Goal: Task Accomplishment & Management: Manage account settings

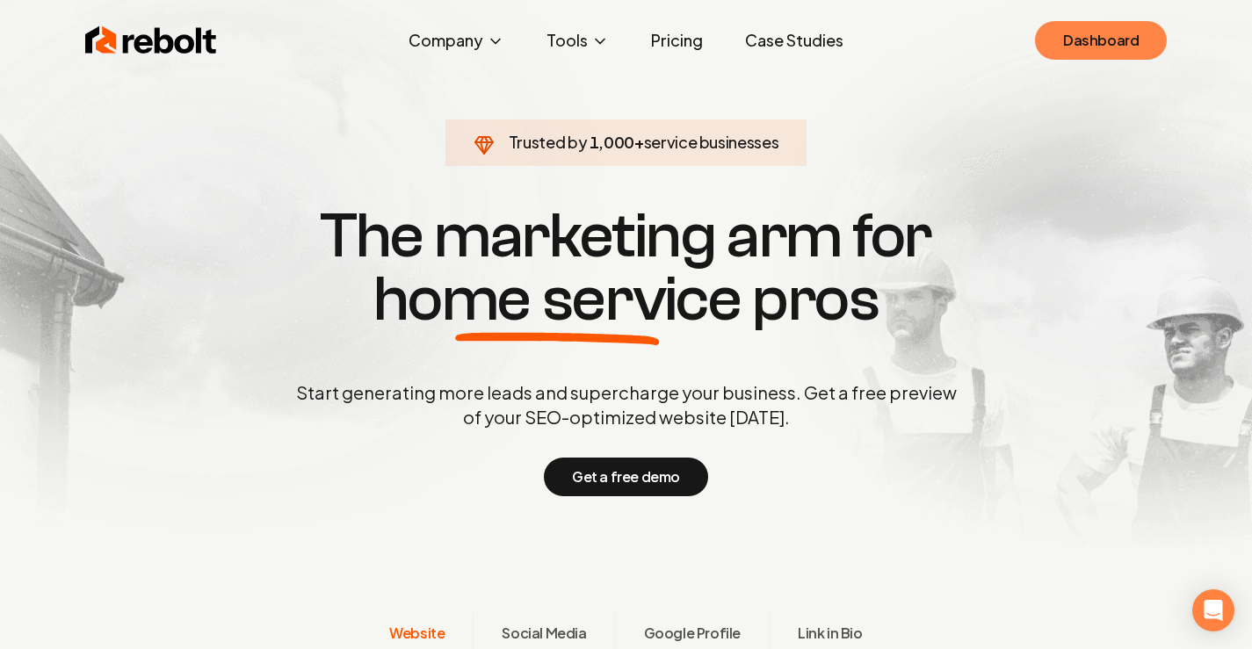
click at [1098, 25] on link "Dashboard" at bounding box center [1101, 40] width 132 height 39
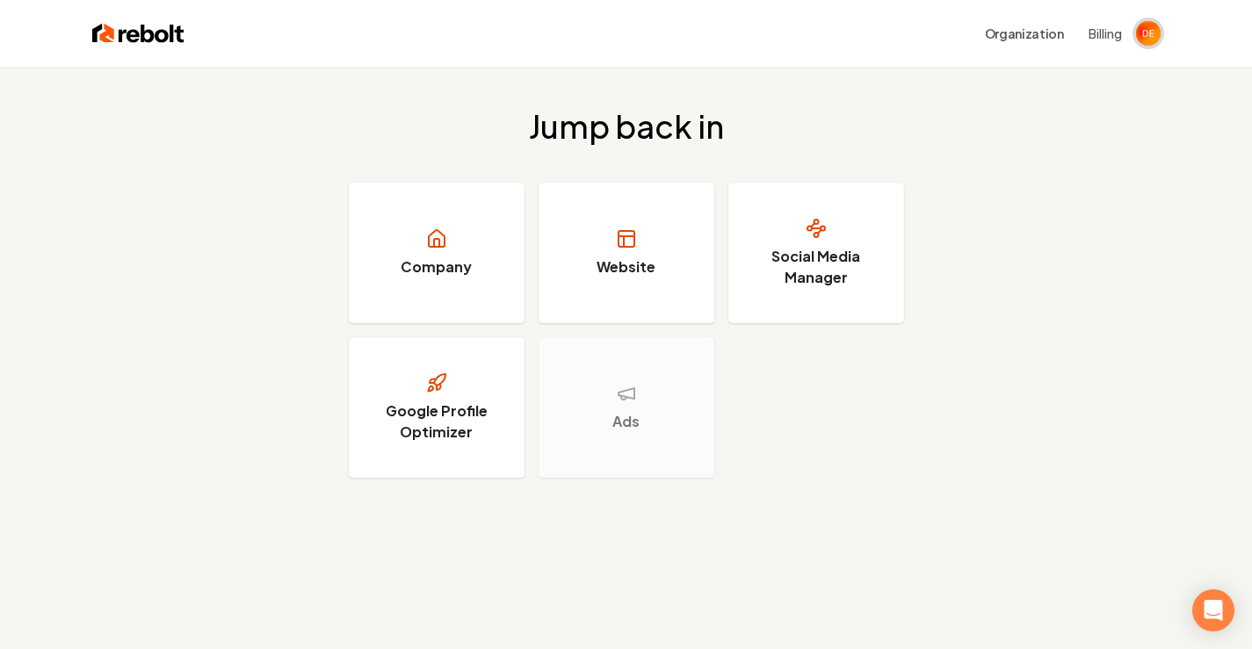
click at [1156, 40] on img "Open user button" at bounding box center [1148, 33] width 25 height 25
click at [1041, 32] on button "Organization" at bounding box center [1024, 34] width 100 height 32
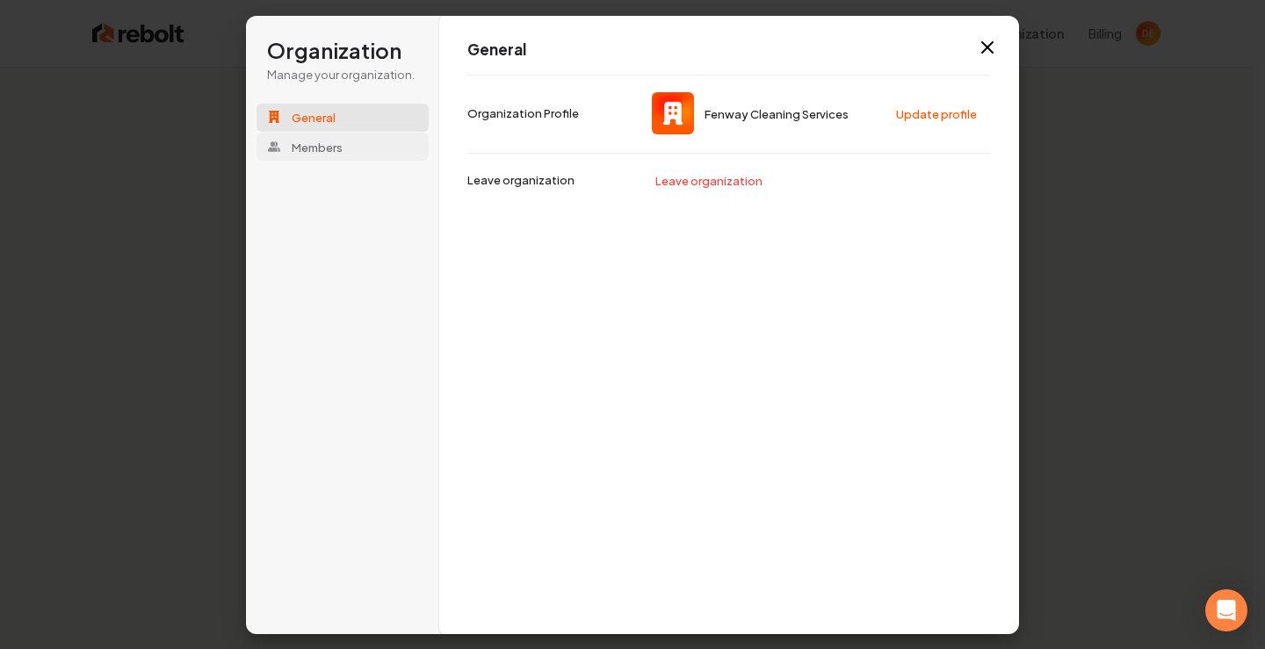
click at [300, 146] on span "Members" at bounding box center [317, 147] width 51 height 16
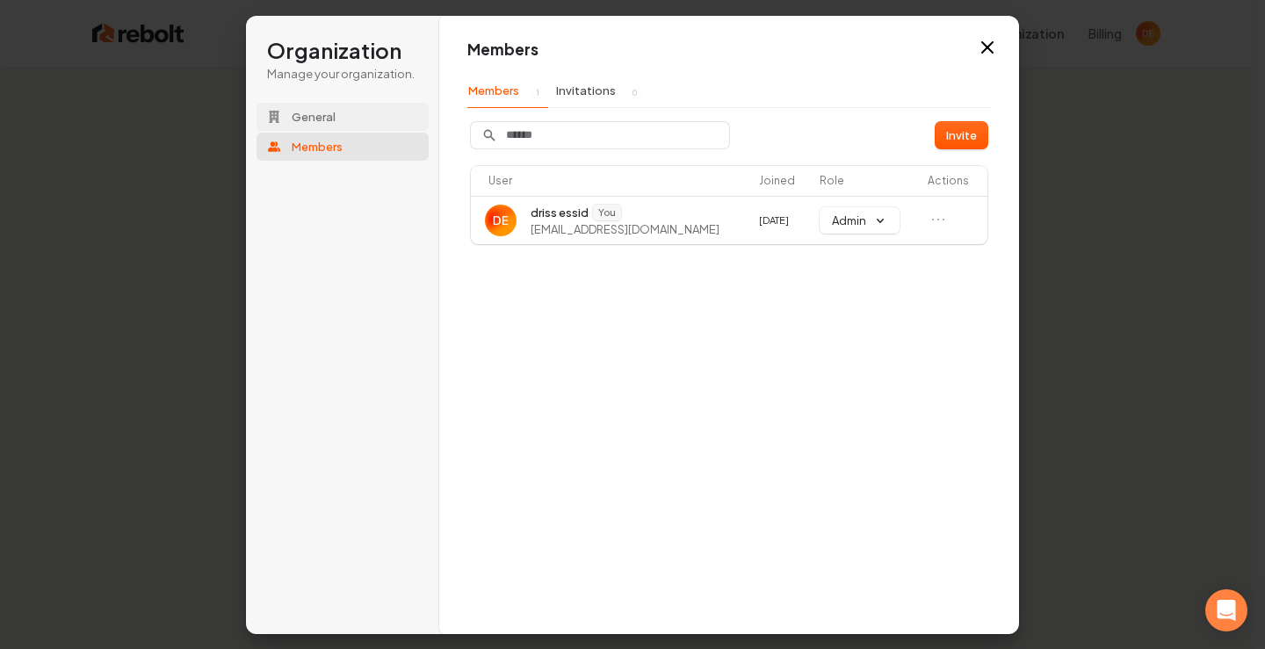
click at [372, 110] on button "General" at bounding box center [342, 117] width 172 height 28
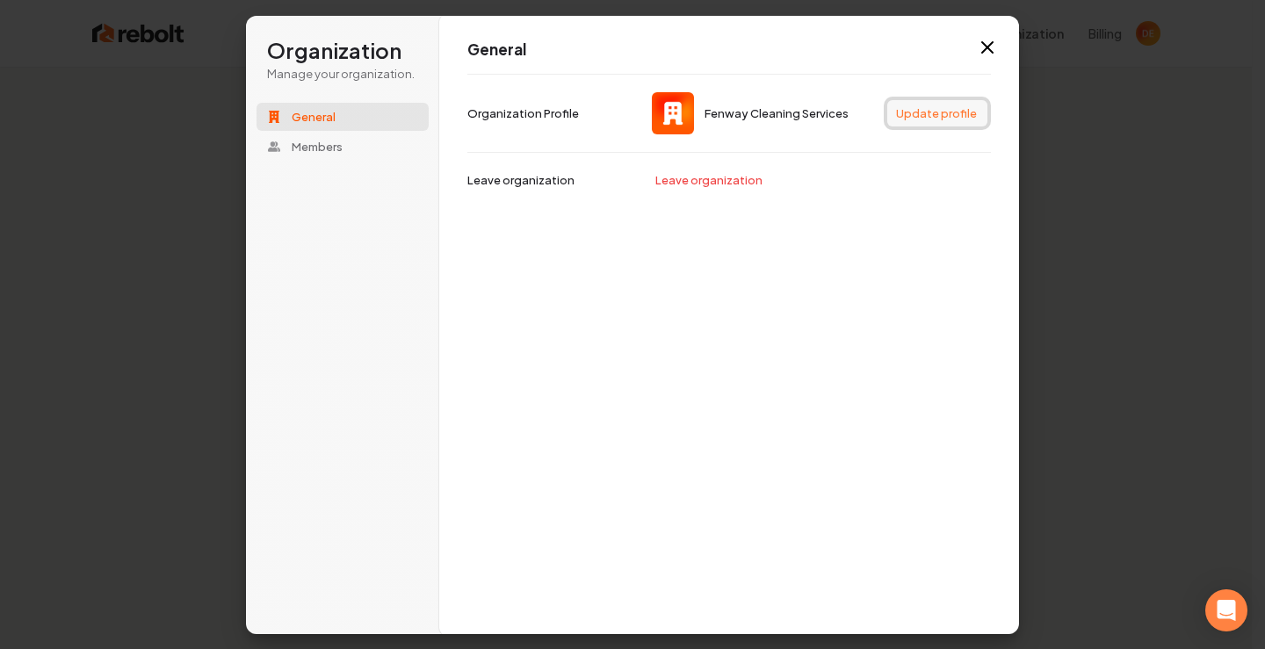
click at [956, 112] on button "Update profile" at bounding box center [937, 113] width 100 height 26
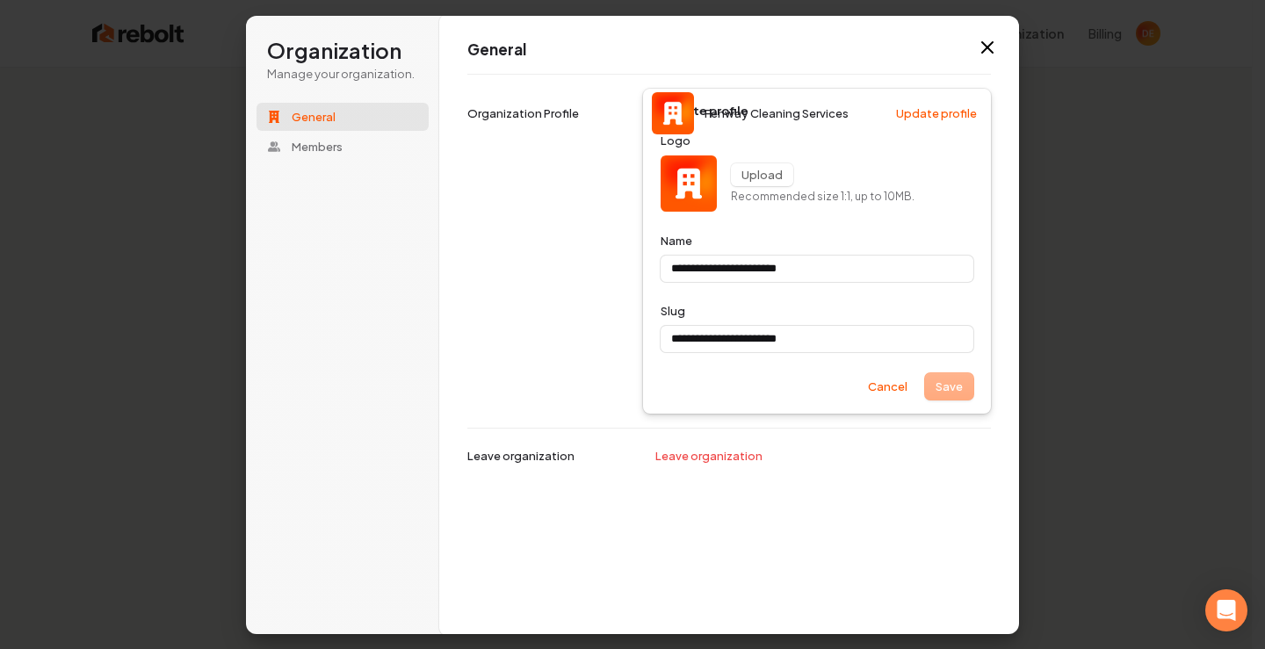
type input "**********"
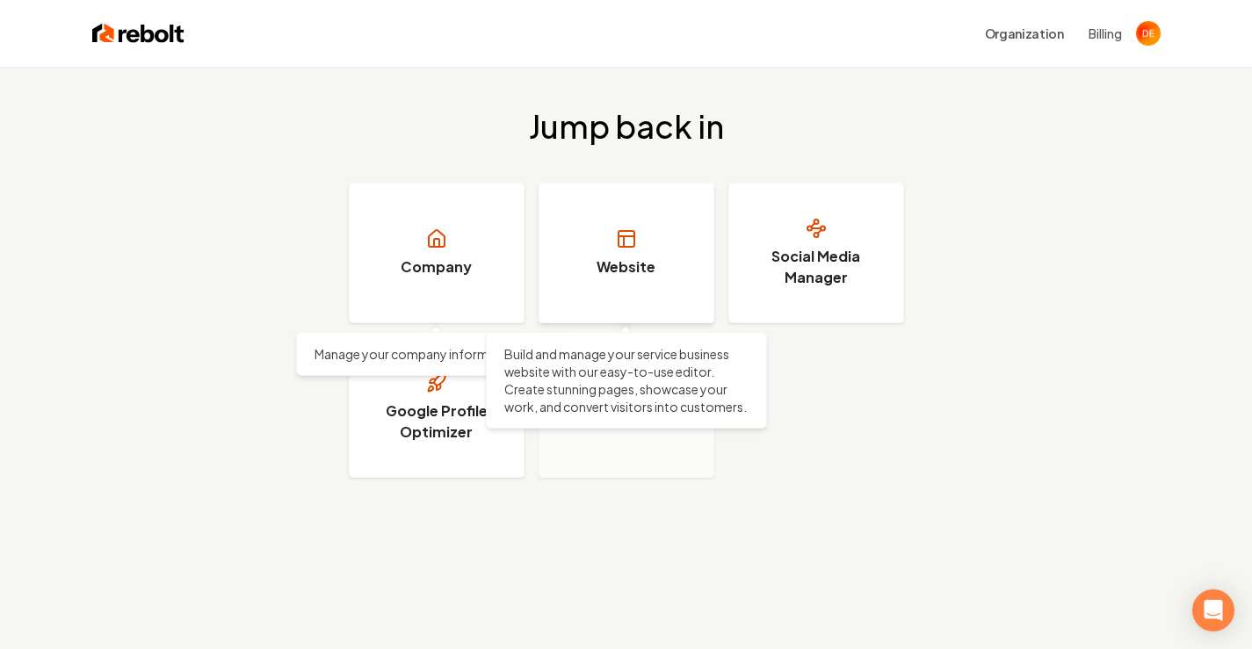
click at [606, 252] on link "Website" at bounding box center [626, 253] width 176 height 141
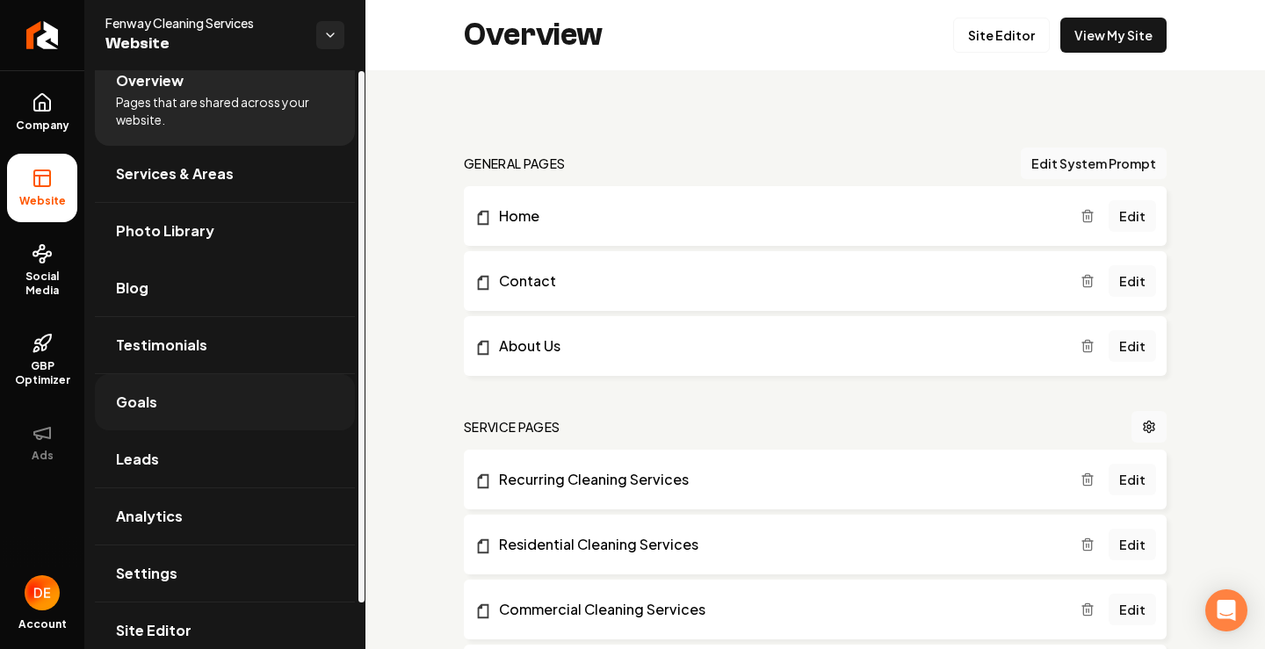
scroll to position [50, 0]
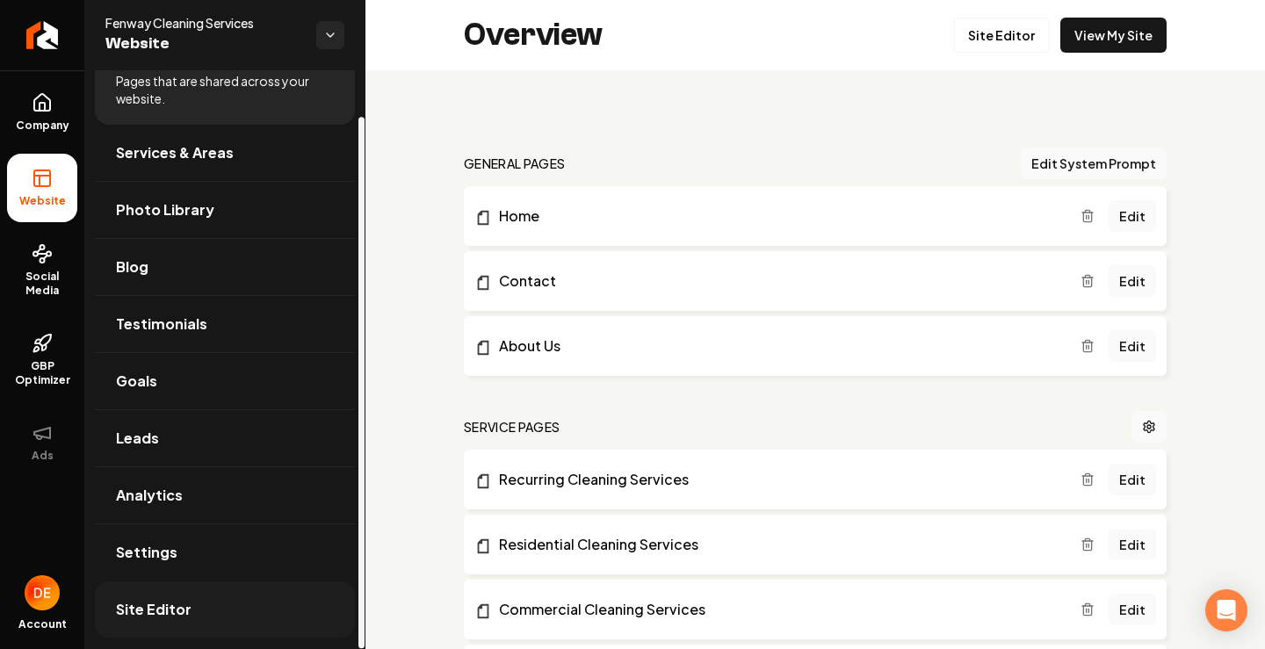
click at [194, 615] on link "Site Editor" at bounding box center [225, 609] width 260 height 56
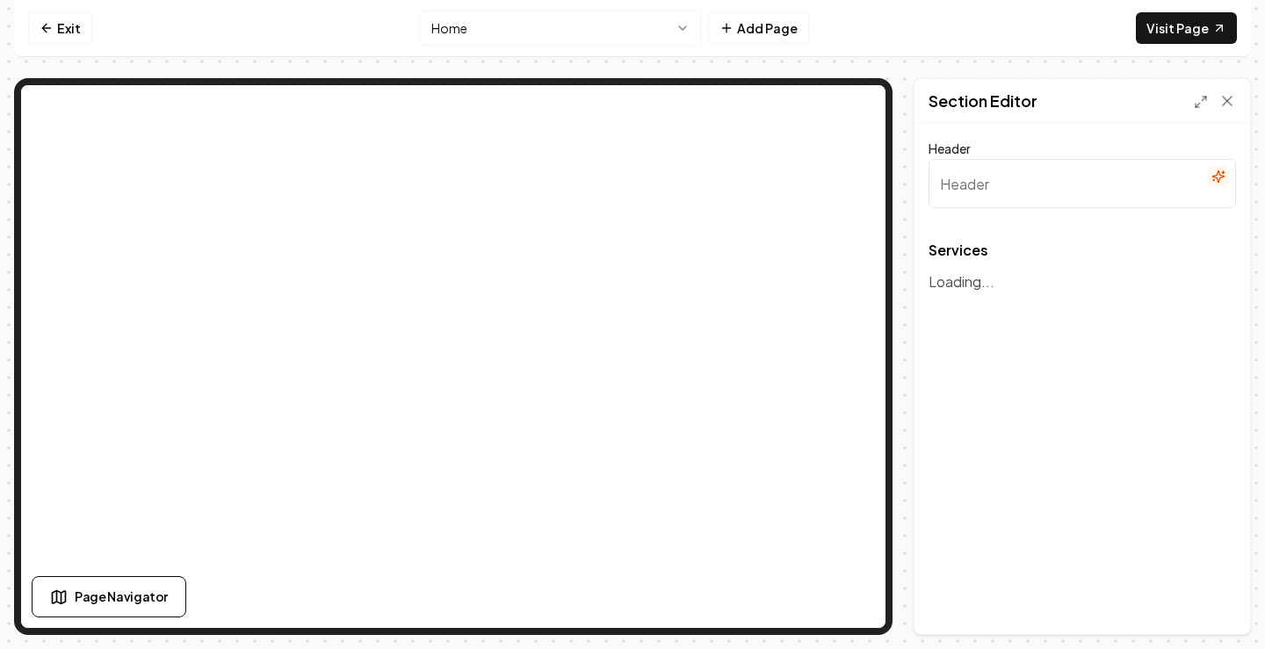
type input "Our Professional Cleaning Services"
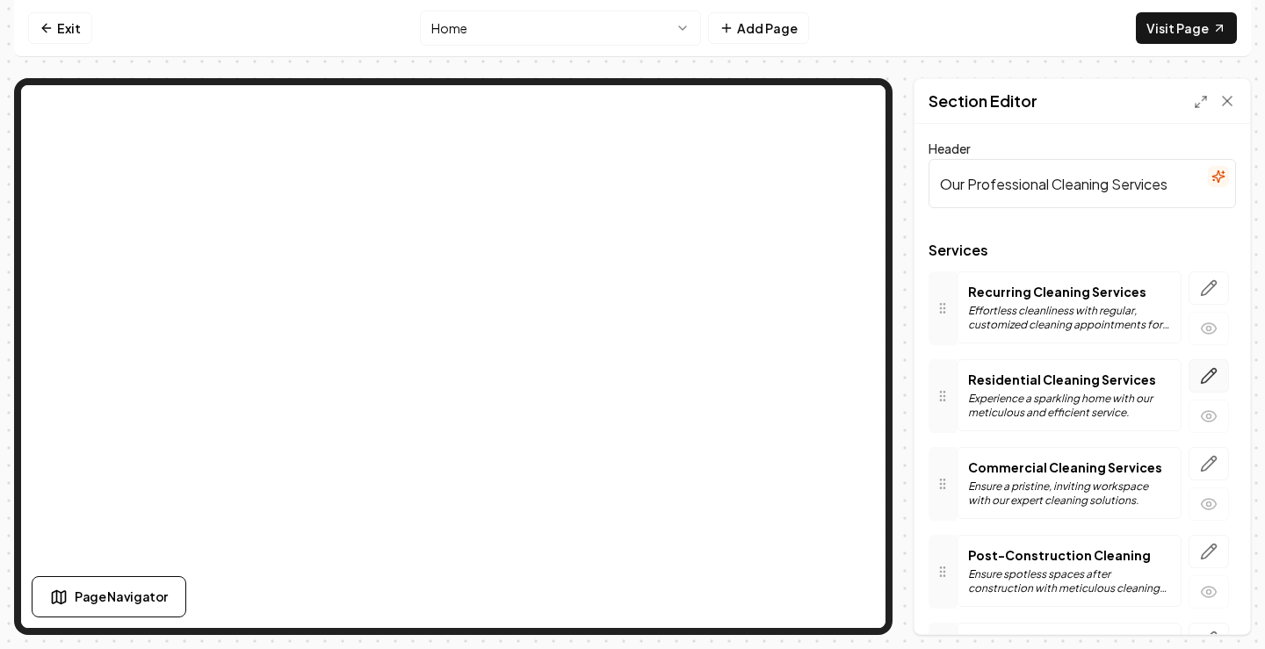
click at [1200, 371] on icon "button" at bounding box center [1209, 376] width 18 height 18
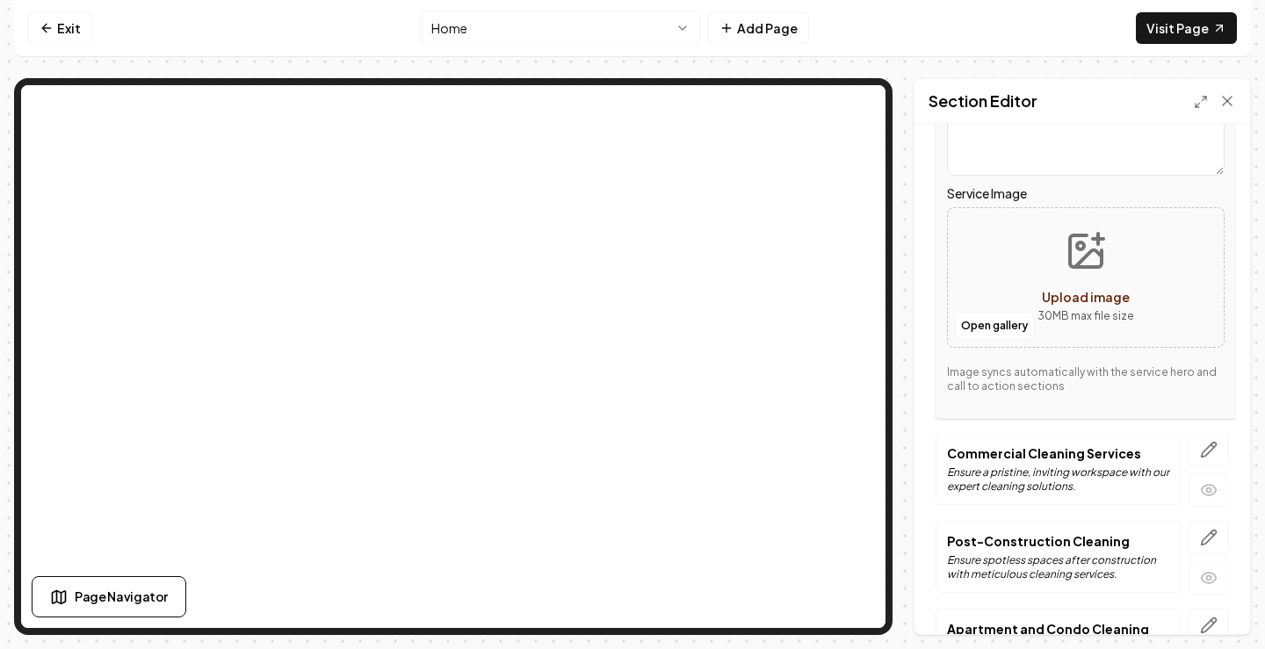
scroll to position [264, 0]
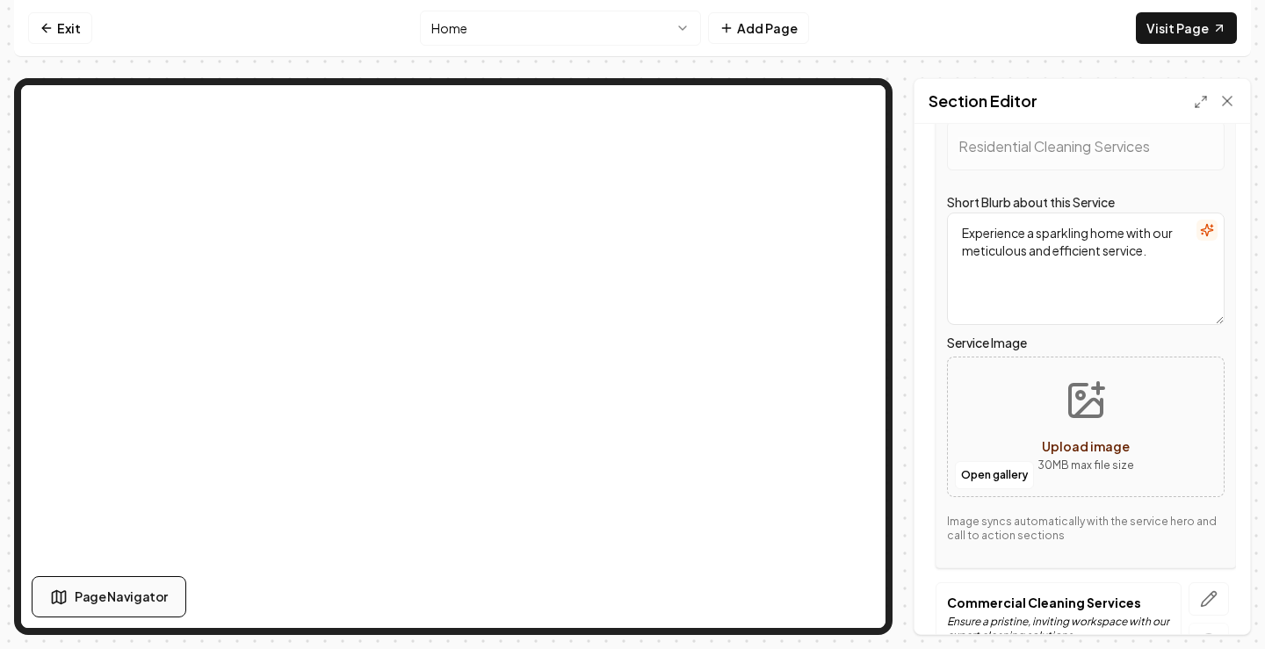
click at [88, 590] on span "Page Navigator" at bounding box center [121, 597] width 93 height 18
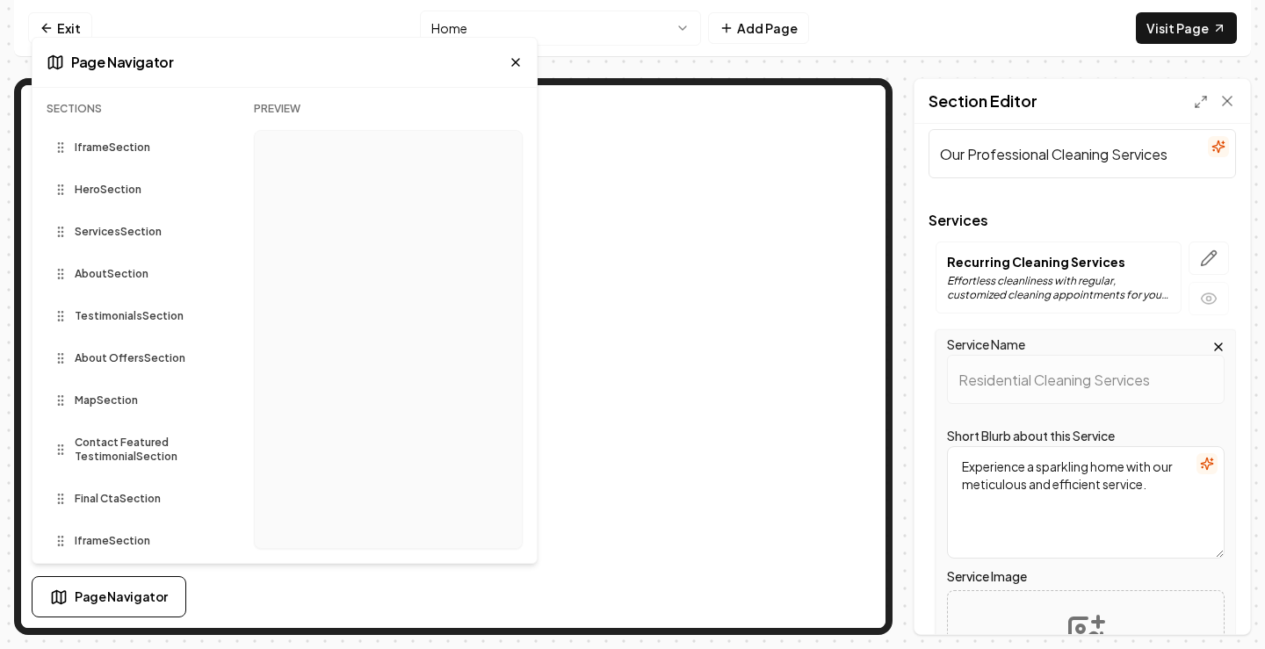
scroll to position [0, 0]
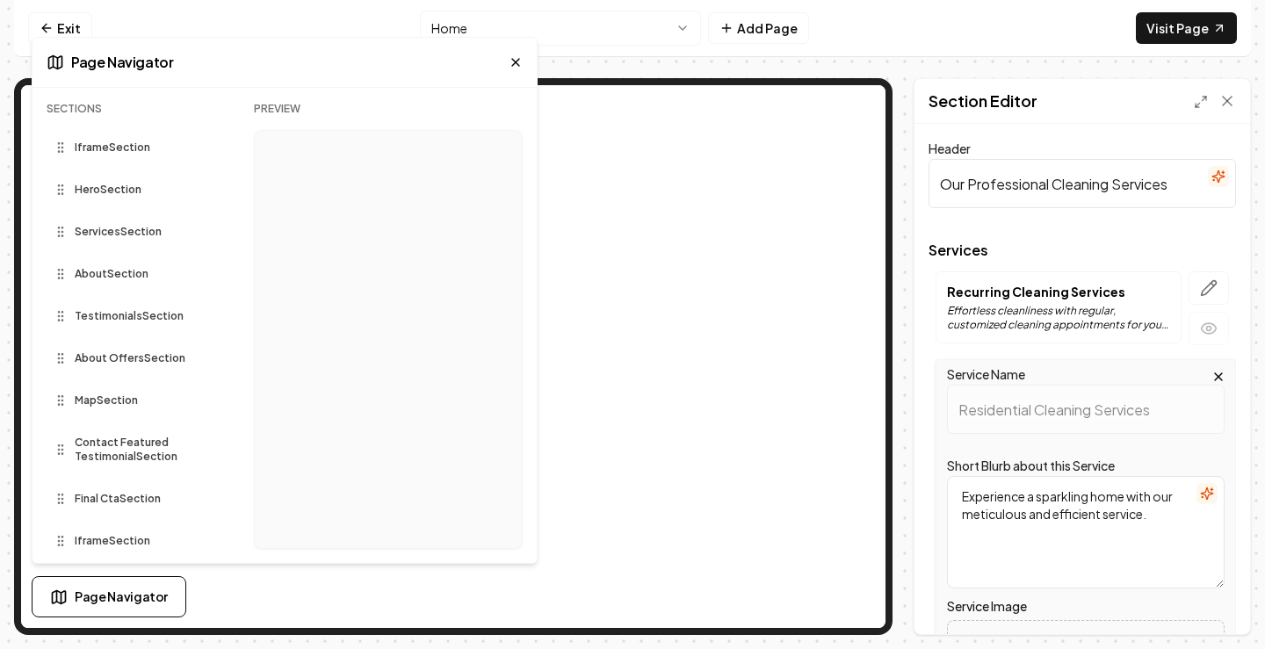
click at [515, 61] on icon at bounding box center [515, 62] width 7 height 7
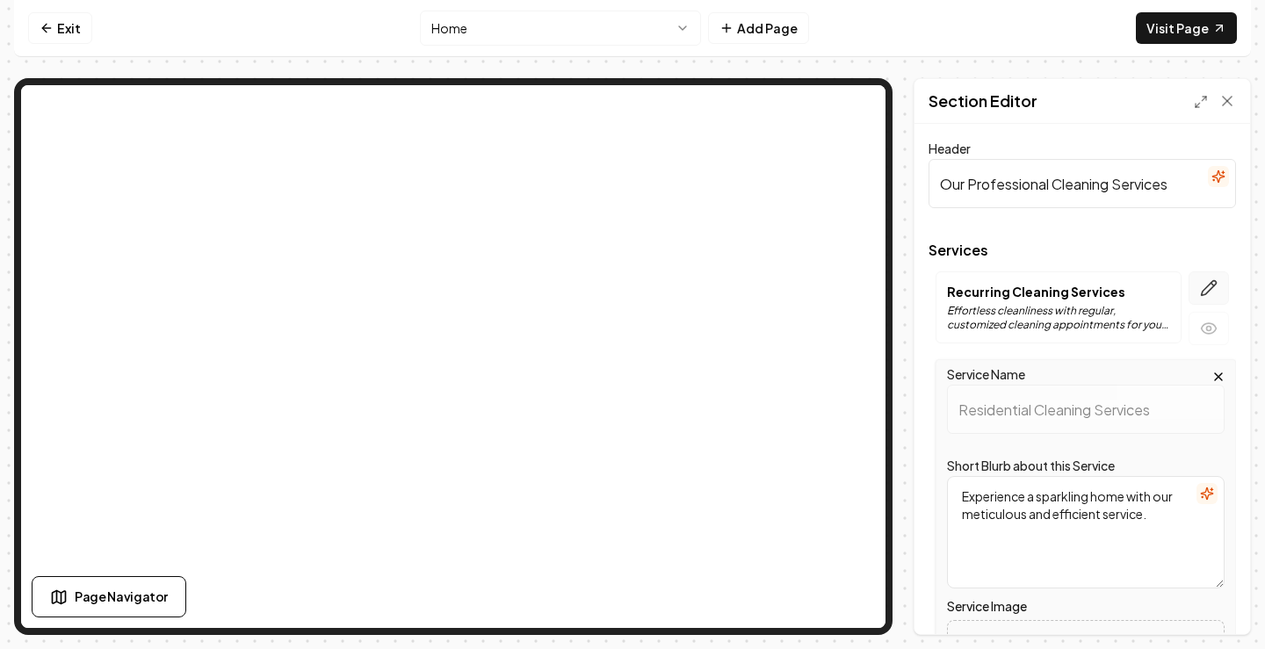
click at [1201, 287] on icon "button" at bounding box center [1209, 288] width 18 height 18
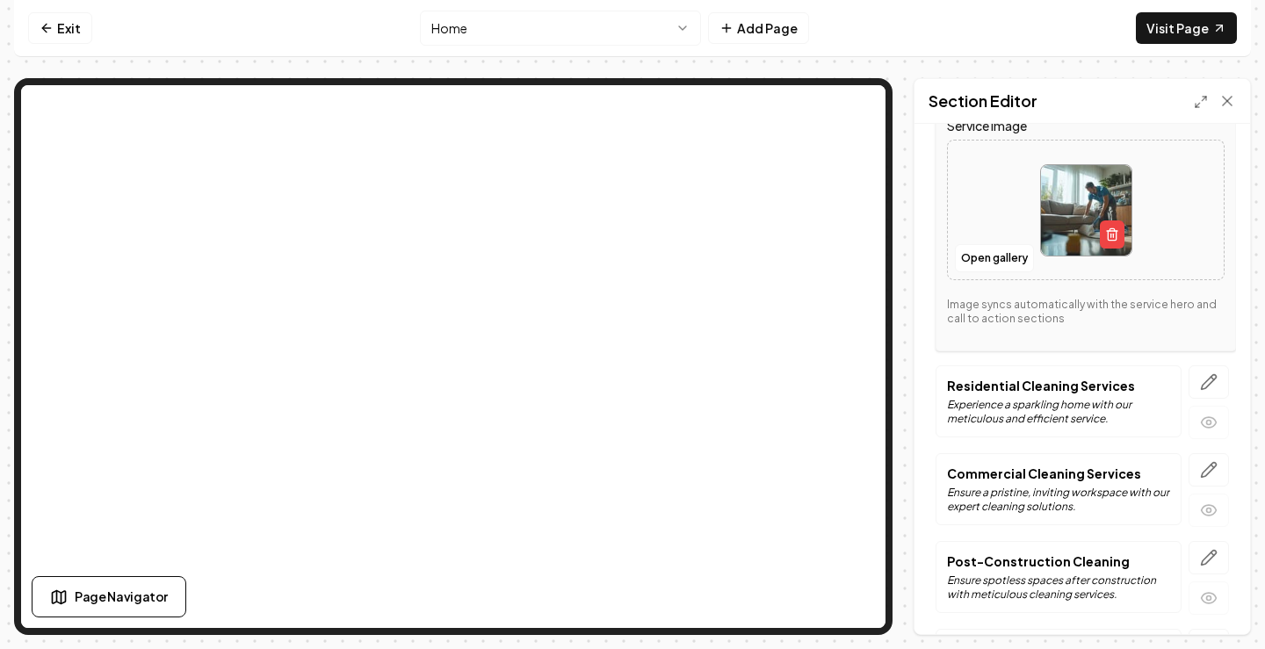
scroll to position [527, 0]
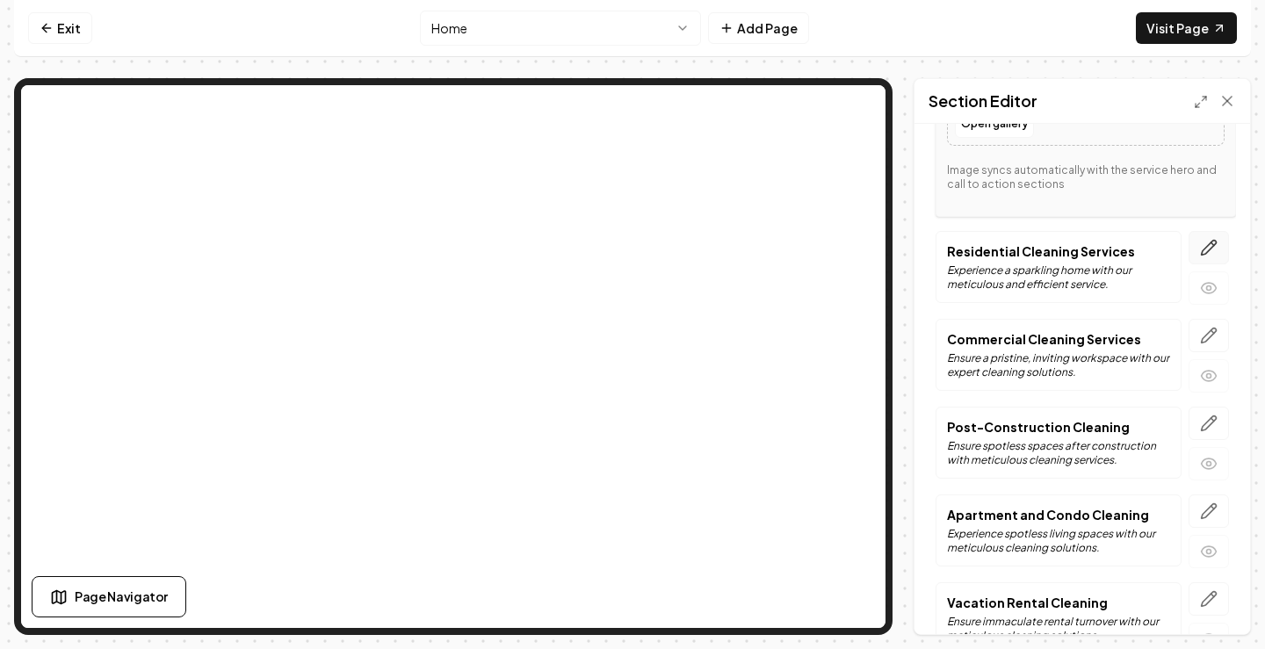
click at [1202, 243] on icon "button" at bounding box center [1209, 248] width 15 height 15
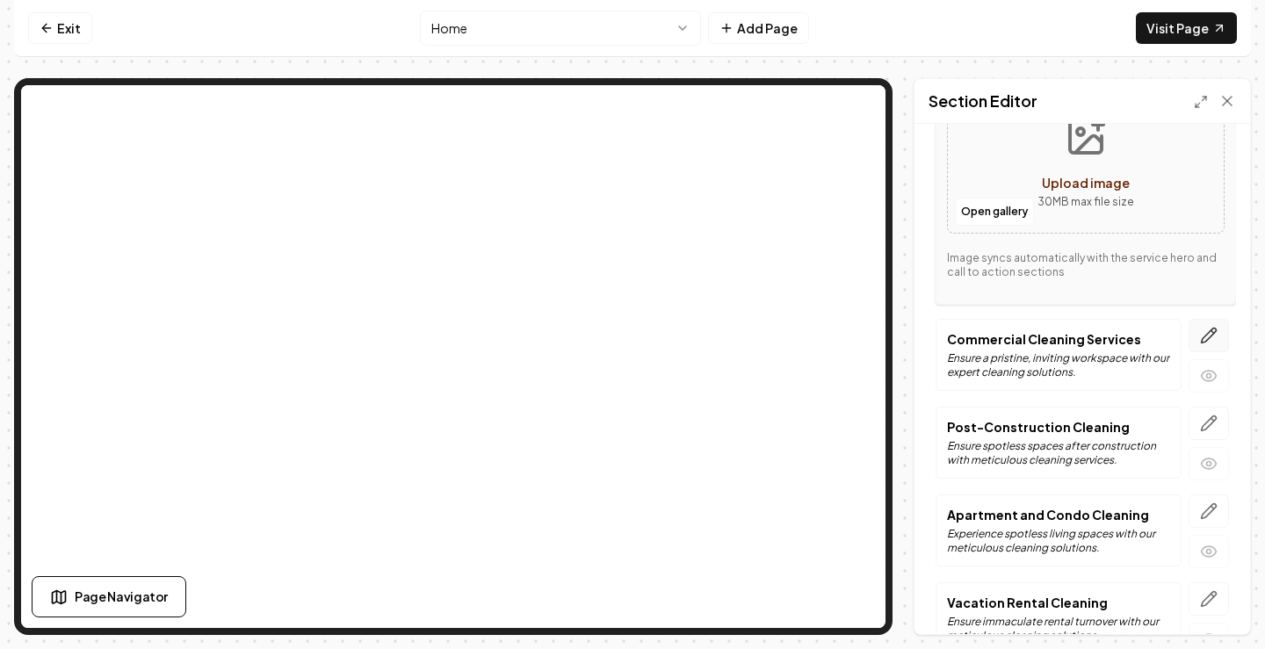
click at [1200, 329] on icon "button" at bounding box center [1209, 336] width 18 height 18
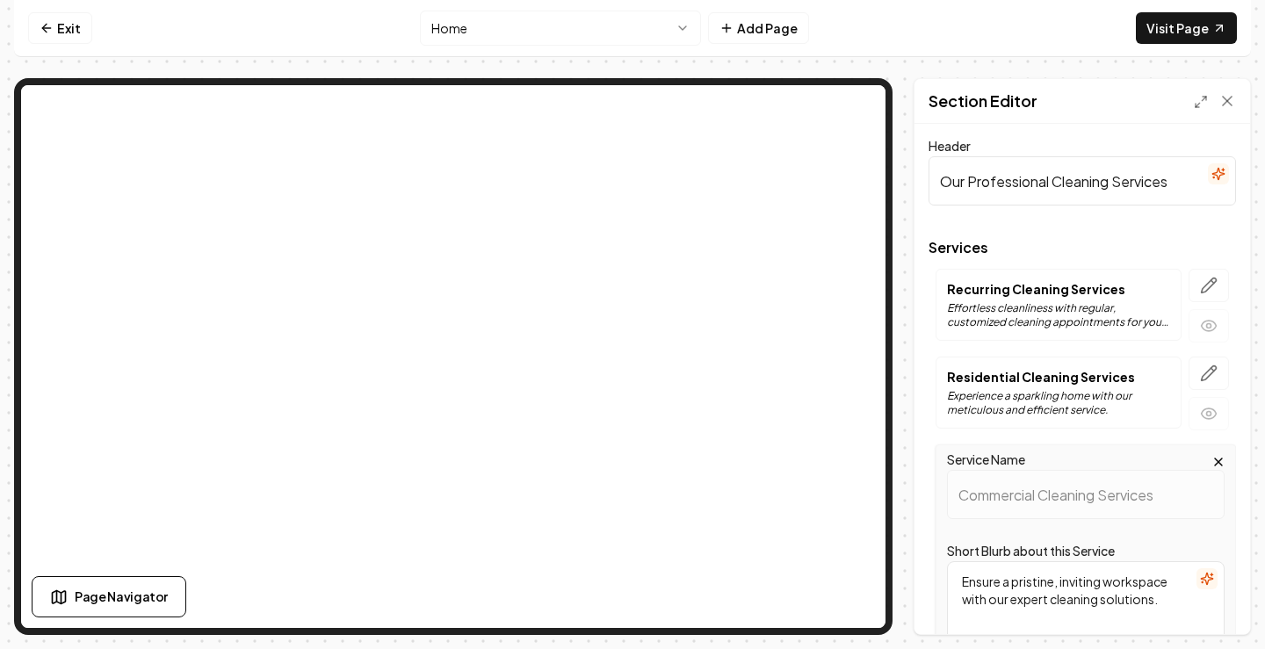
scroll to position [0, 0]
click at [1211, 284] on icon "button" at bounding box center [1212, 284] width 3 height 3
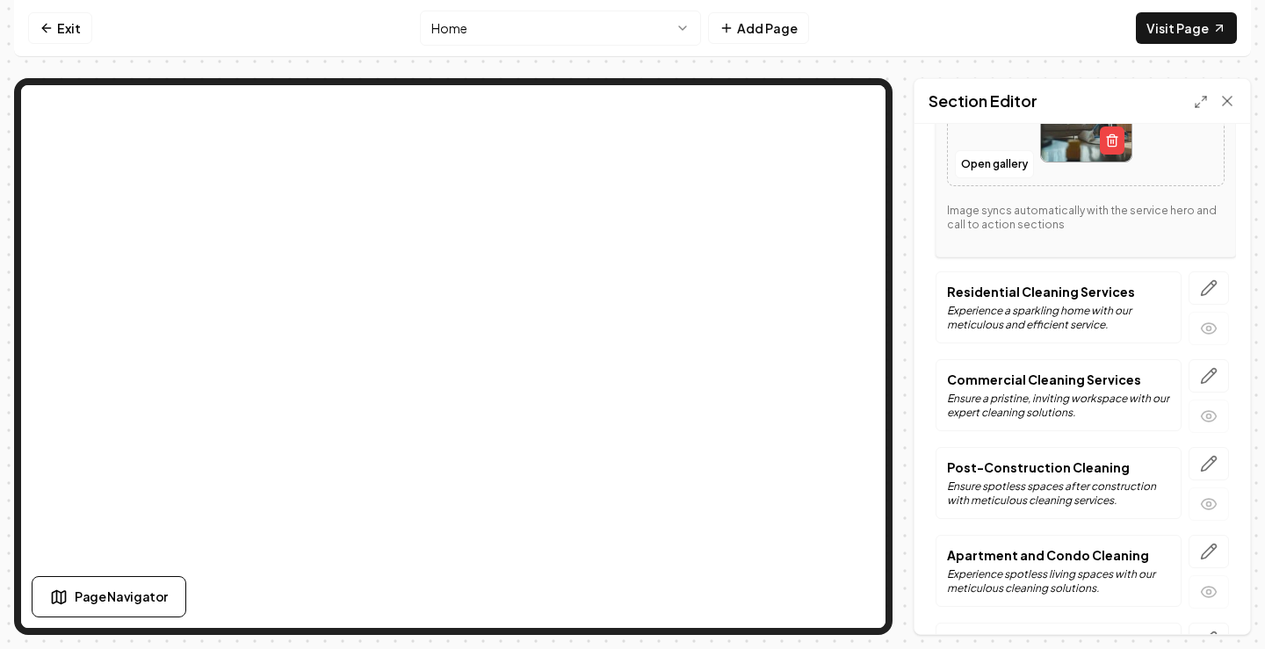
scroll to position [615, 0]
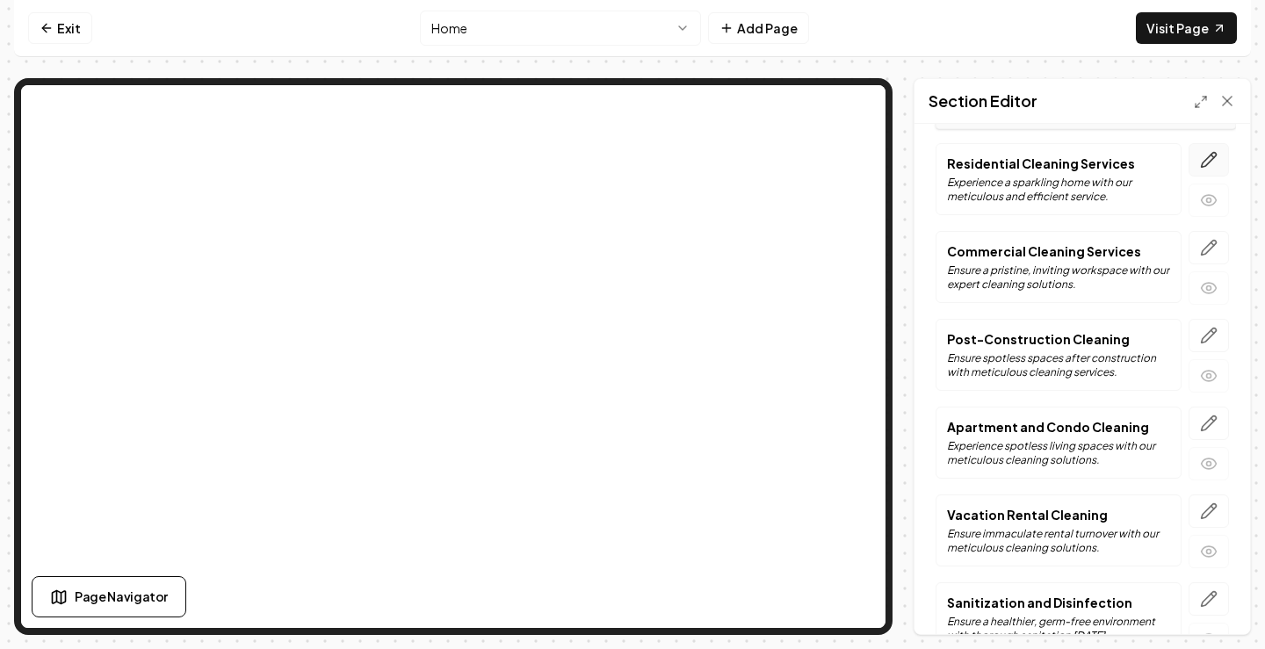
click at [1200, 161] on icon "button" at bounding box center [1209, 160] width 18 height 18
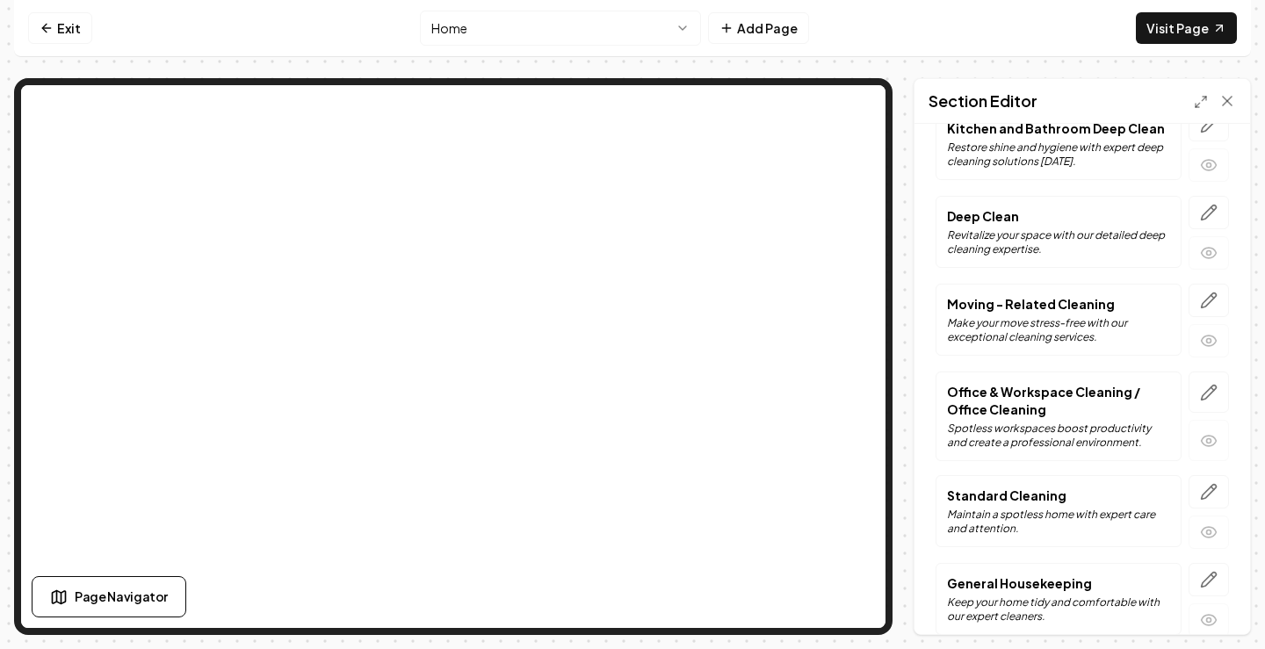
scroll to position [1230, 0]
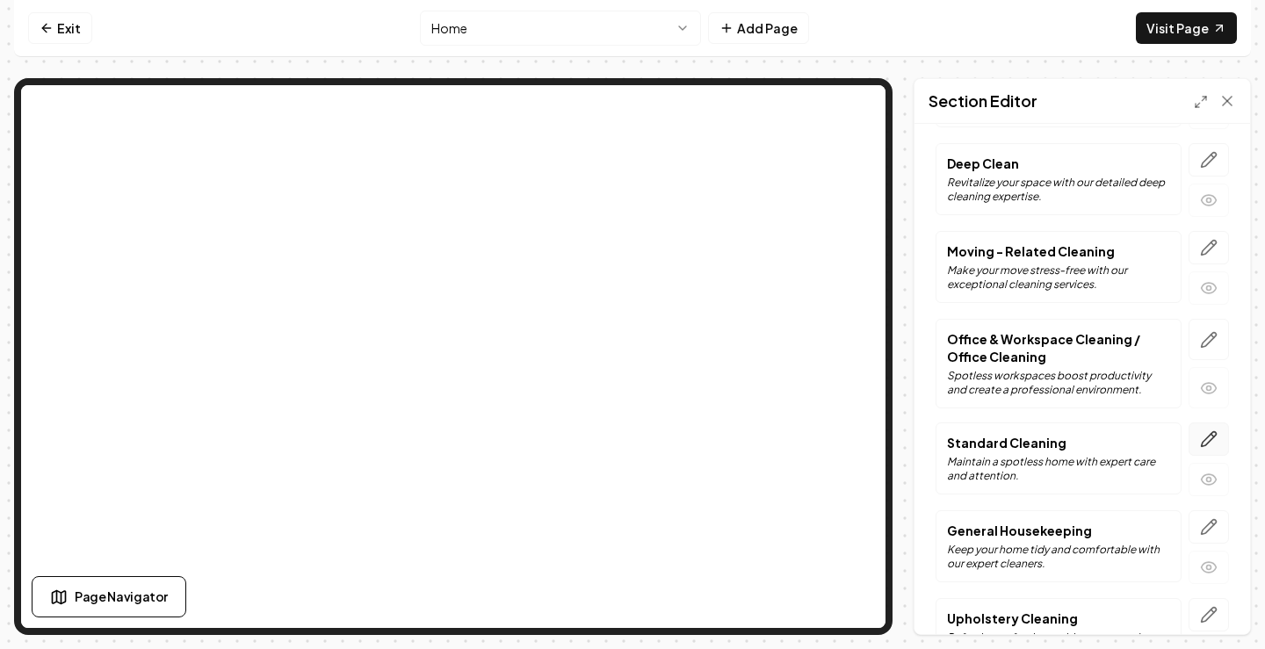
click at [1200, 434] on icon "button" at bounding box center [1209, 439] width 18 height 18
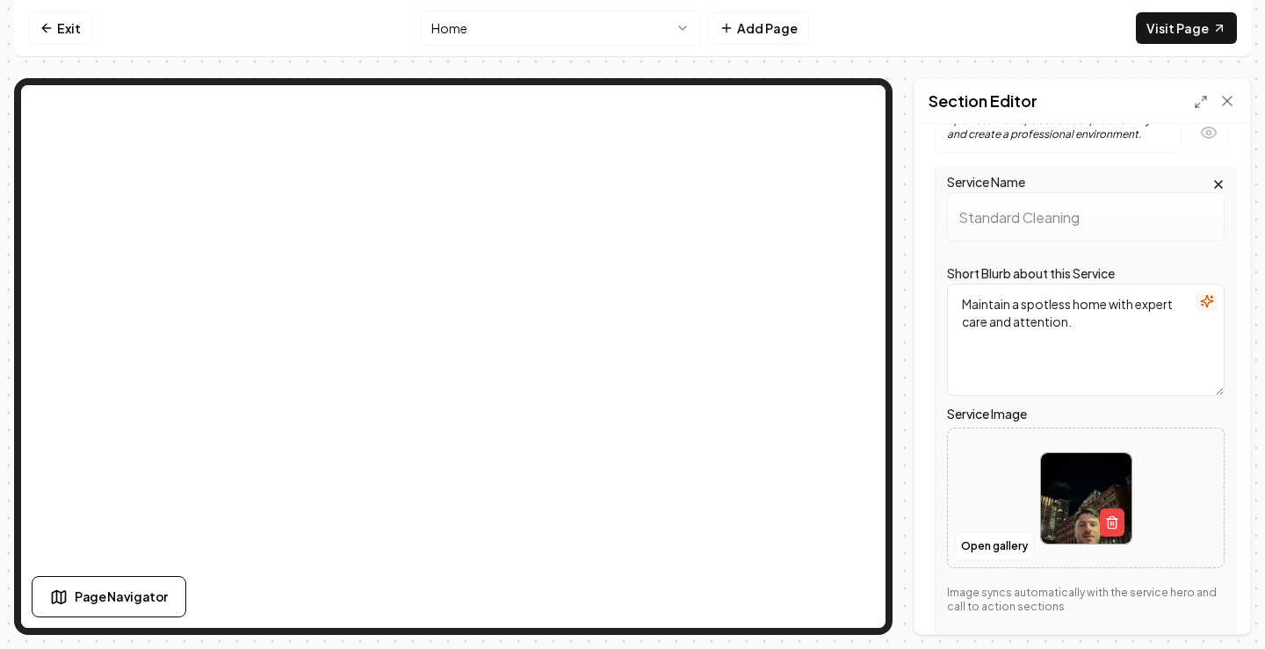
scroll to position [1094, 0]
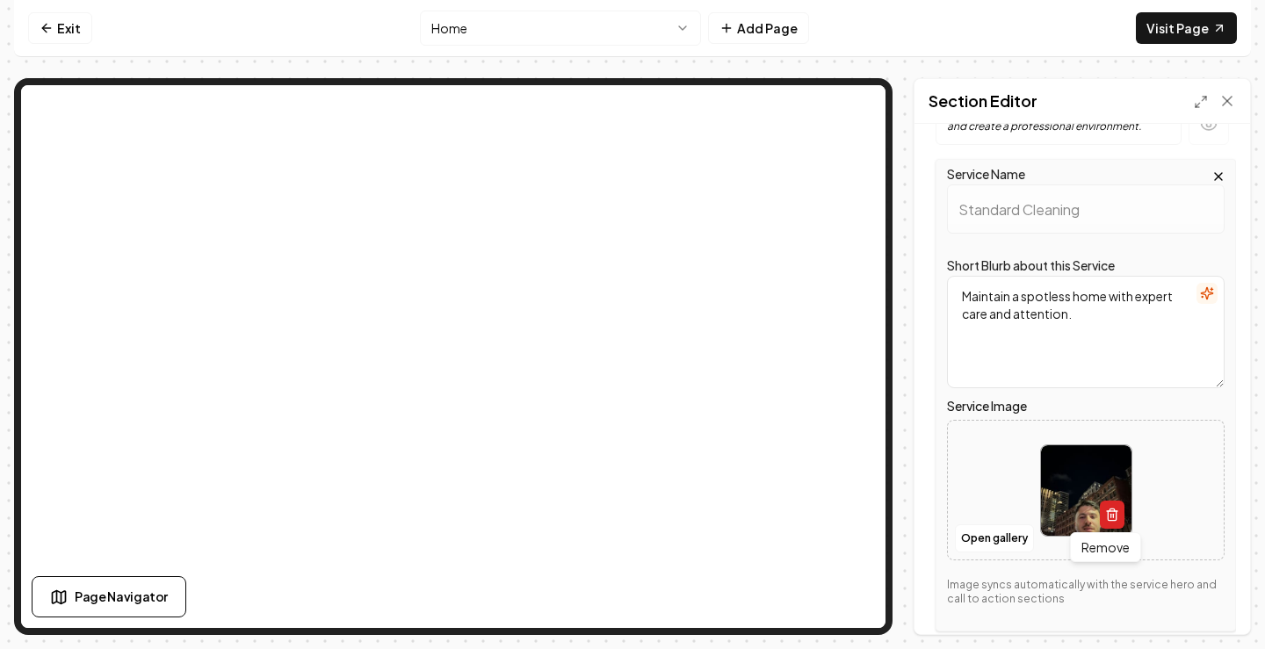
click at [1113, 513] on button "button" at bounding box center [1112, 515] width 25 height 28
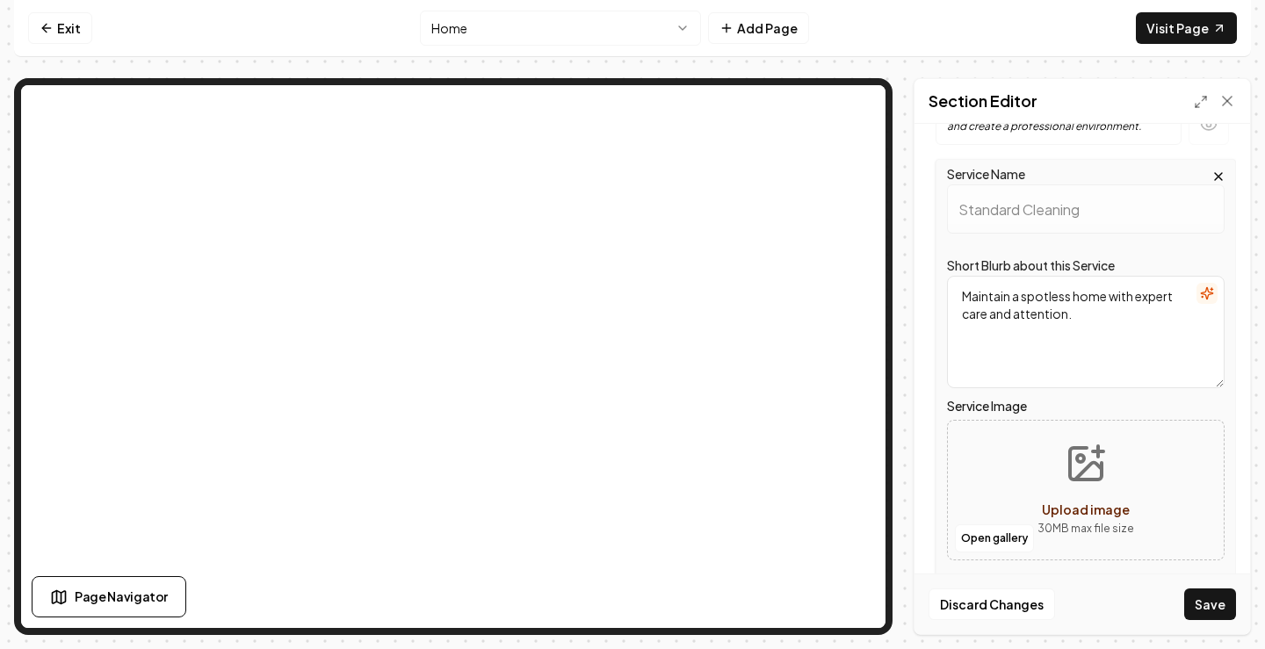
click at [1087, 511] on span "Upload image" at bounding box center [1086, 510] width 88 height 16
type input "**********"
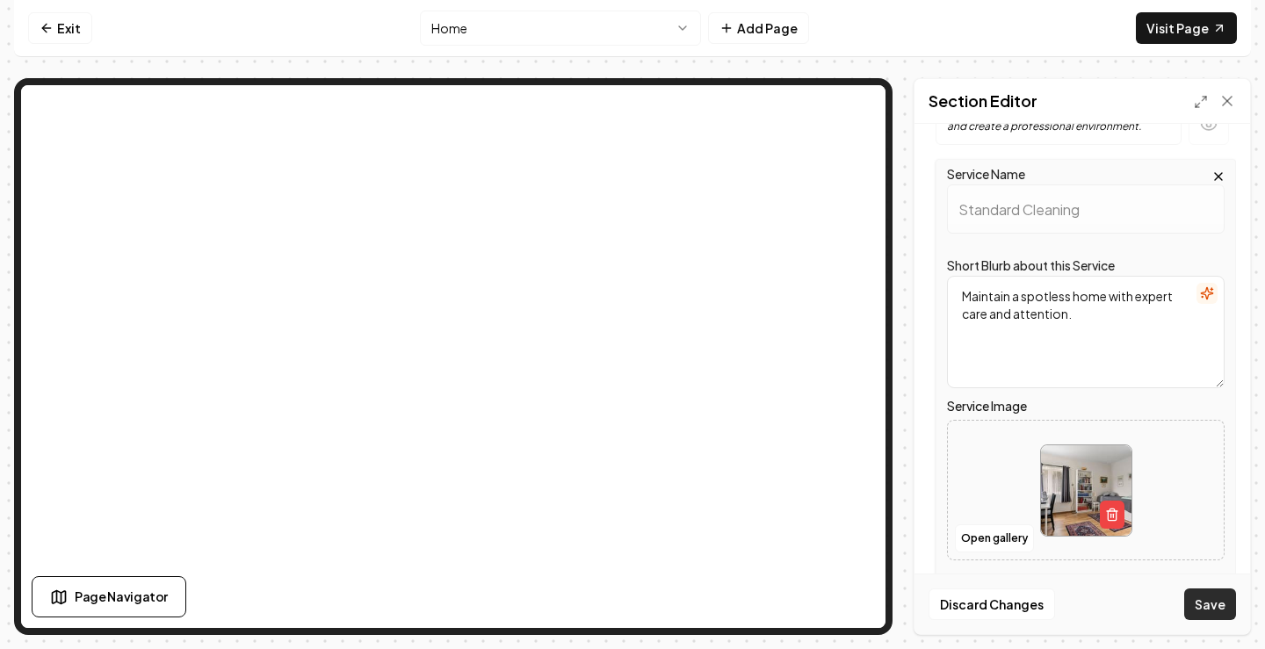
click at [1217, 608] on button "Save" at bounding box center [1210, 604] width 52 height 32
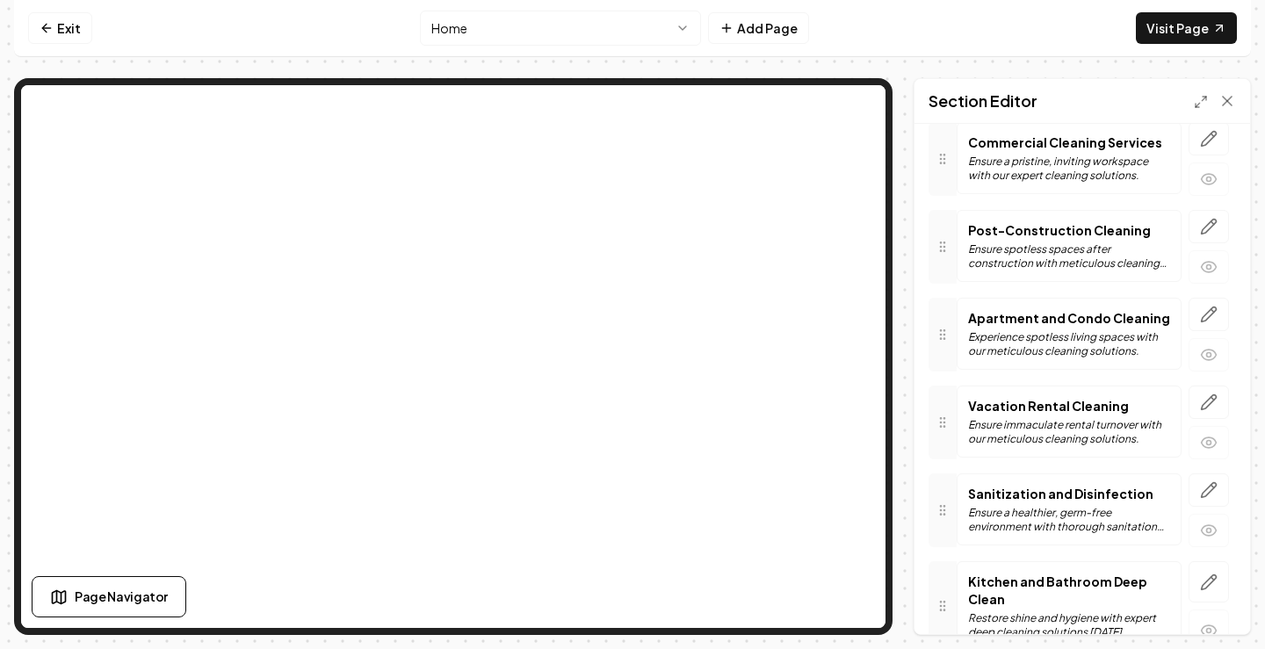
scroll to position [304, 0]
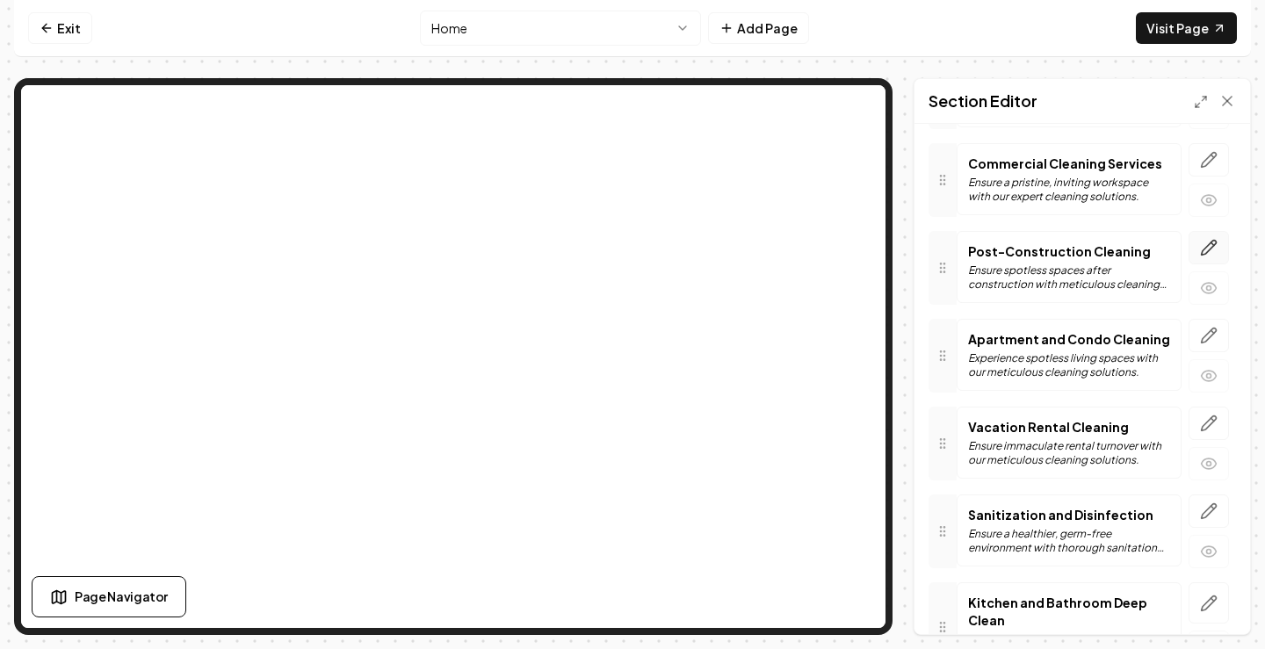
click at [1202, 249] on icon "button" at bounding box center [1209, 248] width 15 height 15
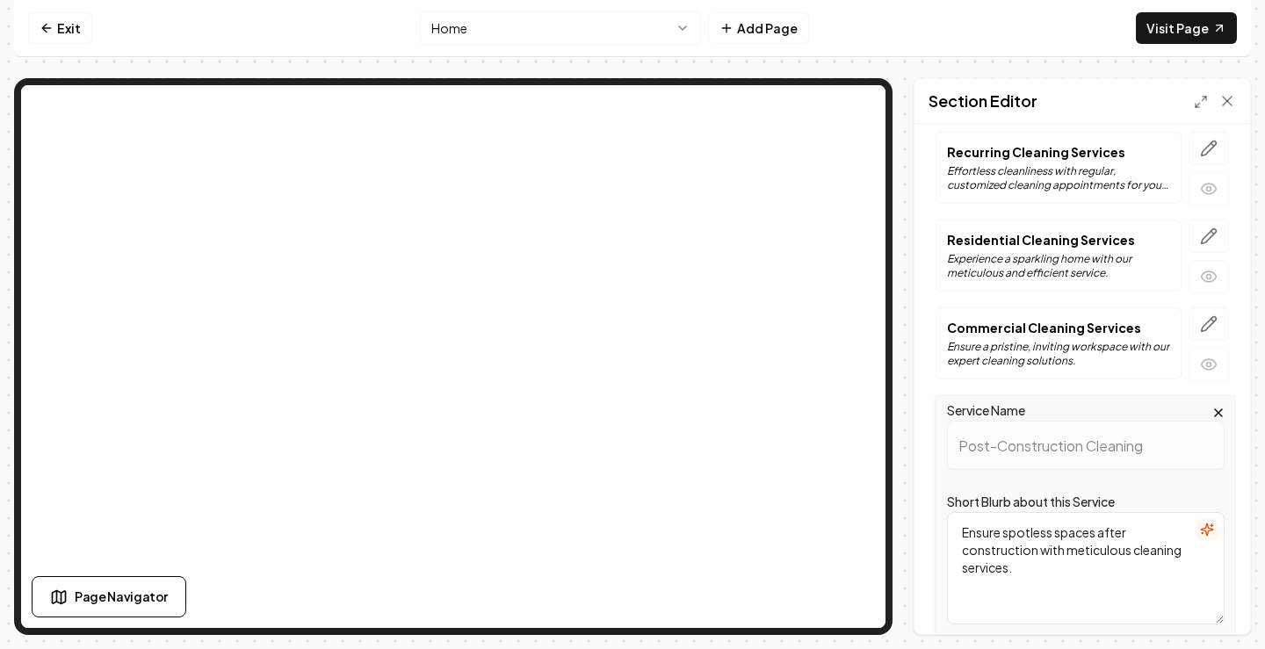
scroll to position [128, 0]
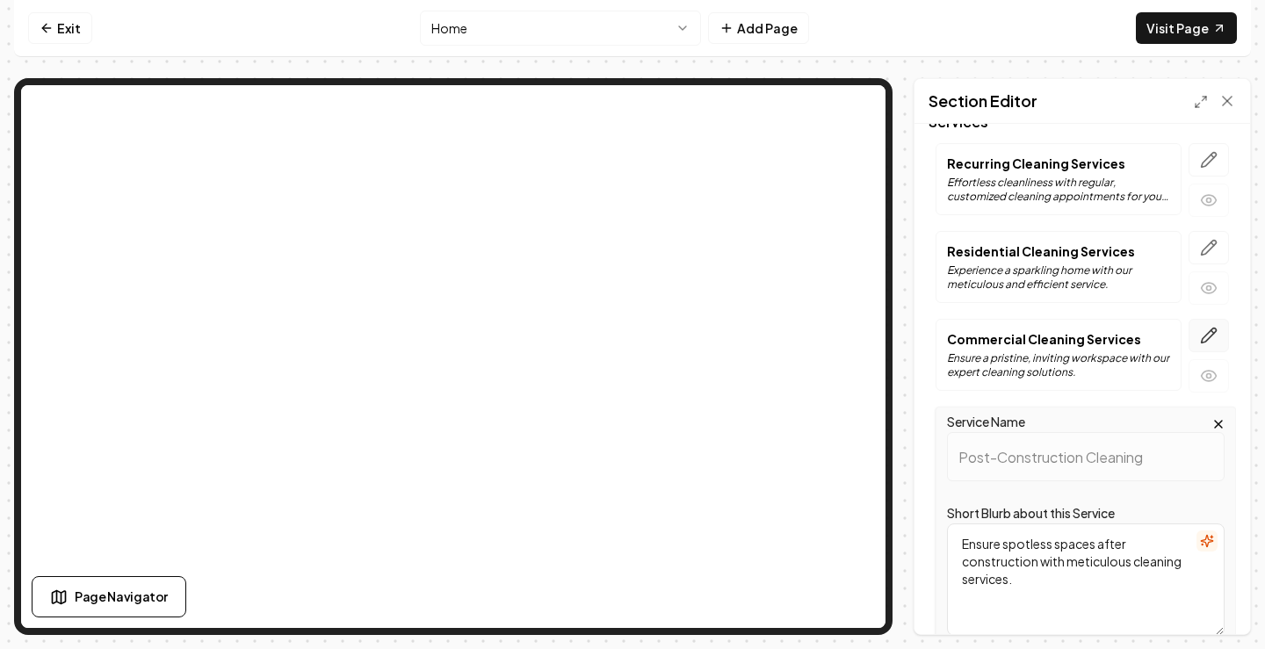
click at [1200, 336] on icon "button" at bounding box center [1209, 336] width 18 height 18
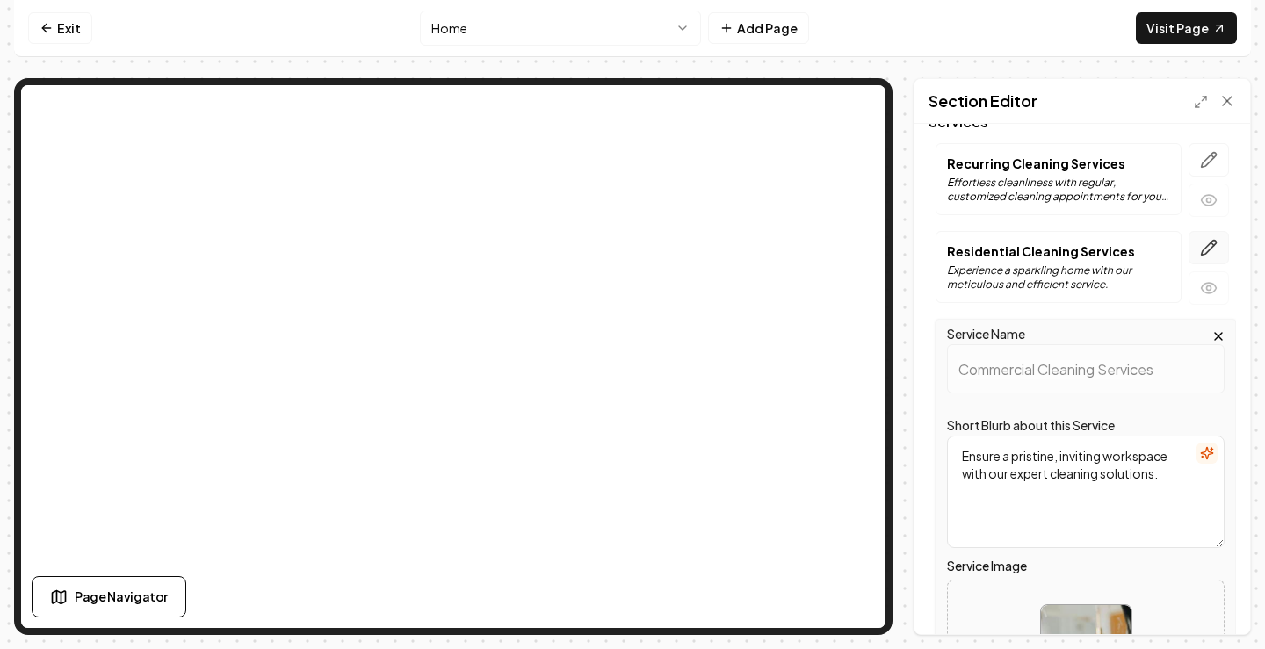
click at [1200, 242] on icon "button" at bounding box center [1209, 248] width 18 height 18
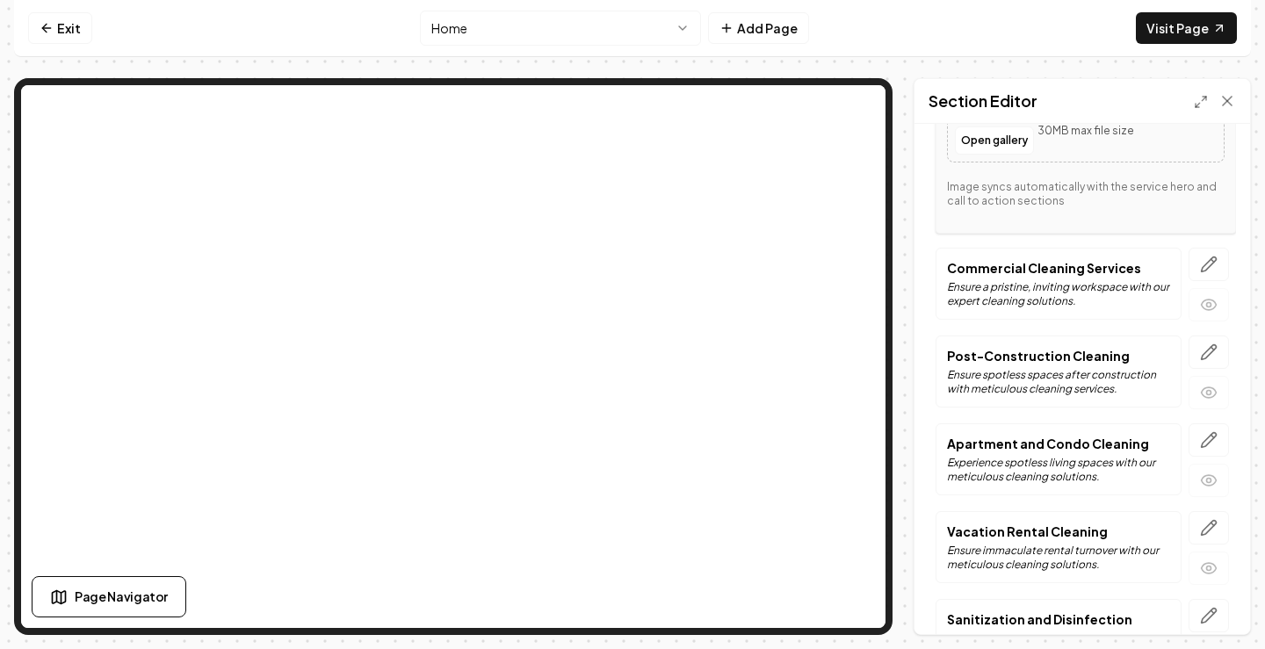
scroll to position [703, 0]
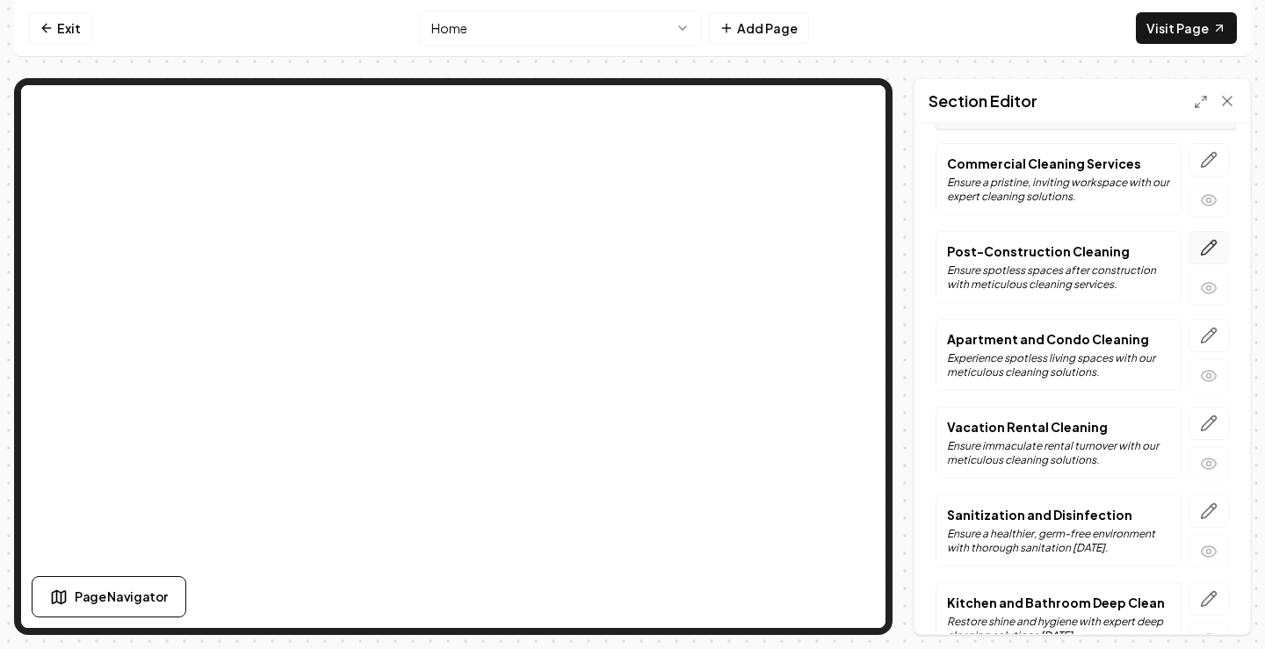
click at [1202, 248] on icon "button" at bounding box center [1209, 248] width 15 height 15
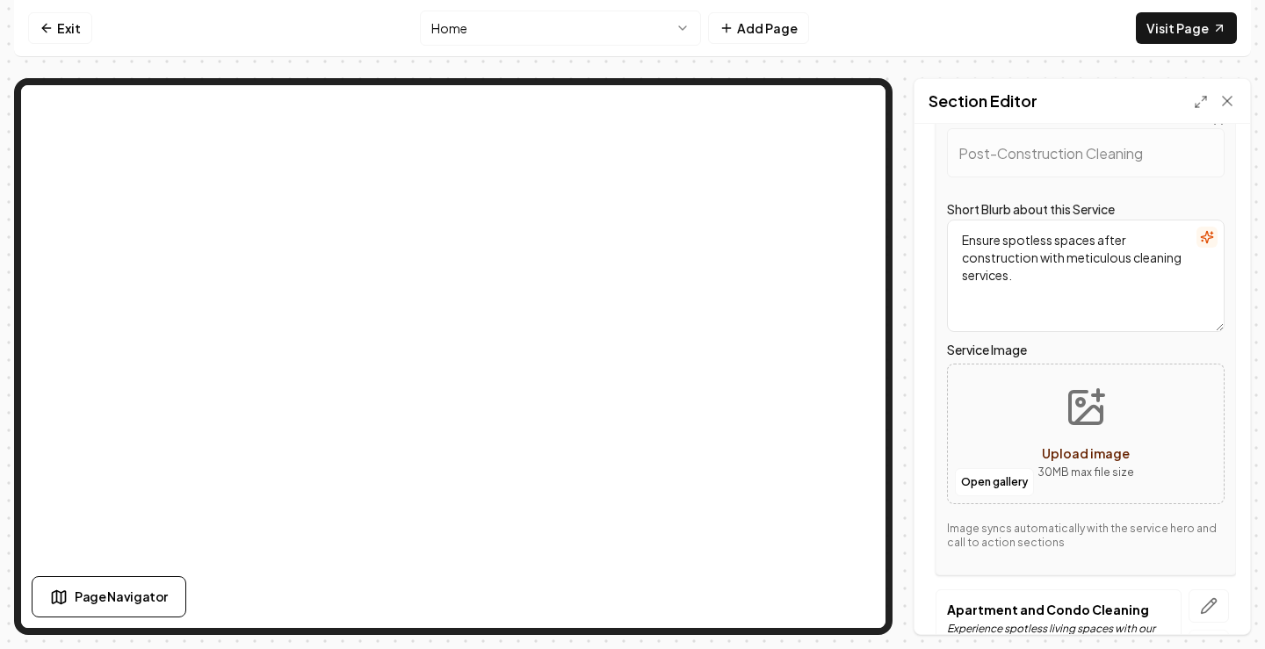
scroll to position [439, 0]
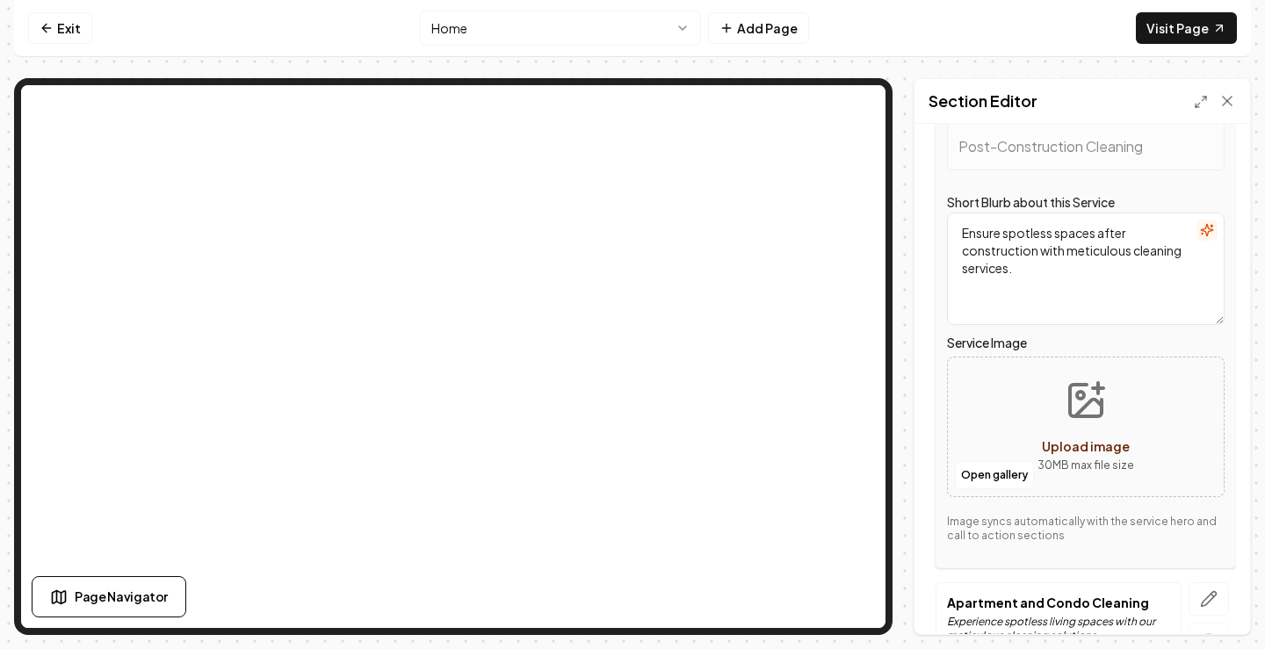
click at [1087, 439] on span "Upload image" at bounding box center [1086, 446] width 88 height 16
type input "**********"
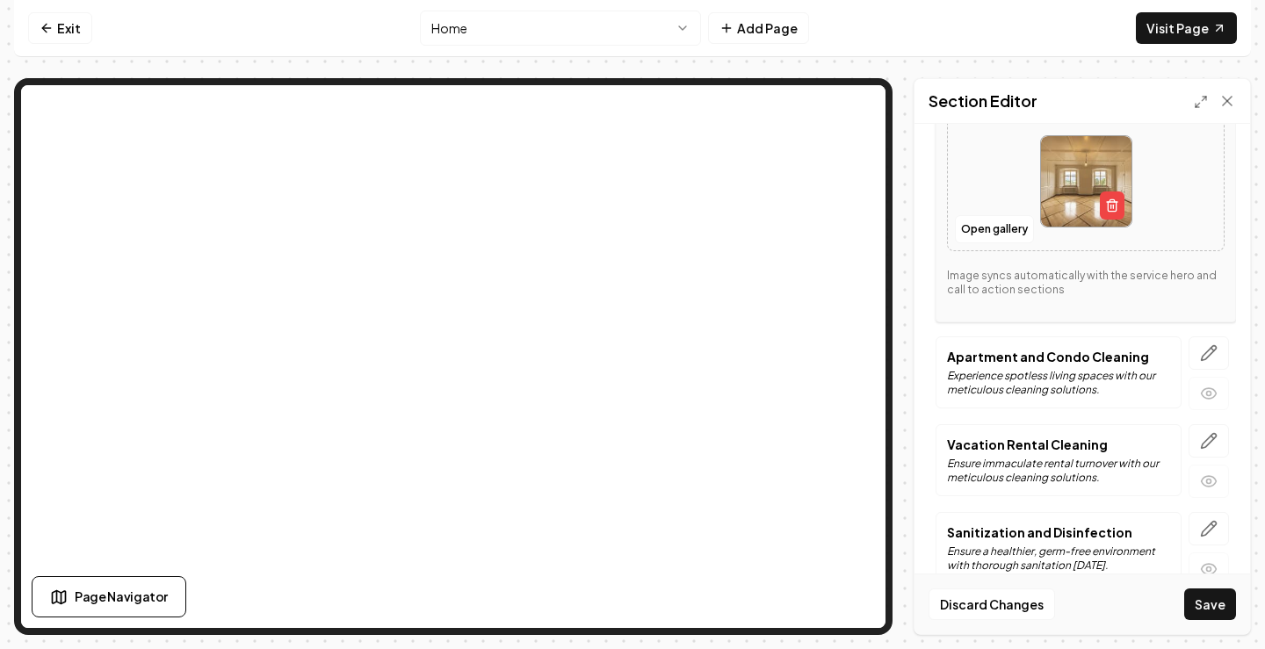
scroll to position [703, 0]
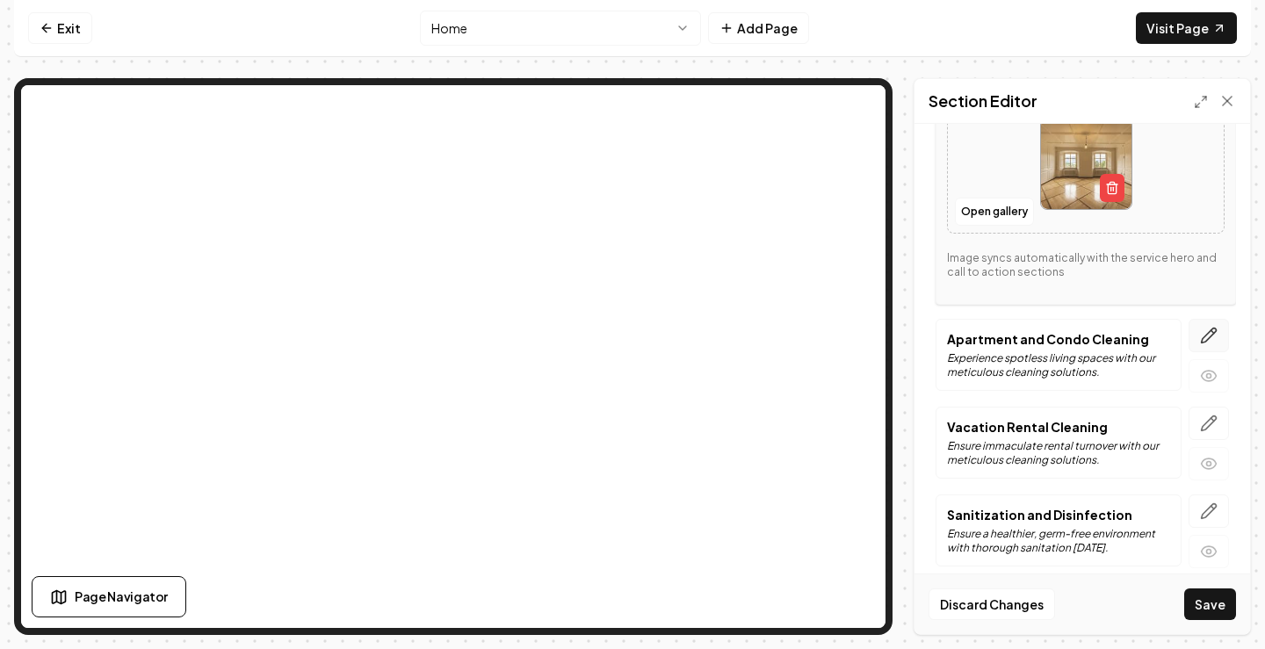
click at [1200, 330] on icon "button" at bounding box center [1209, 336] width 18 height 18
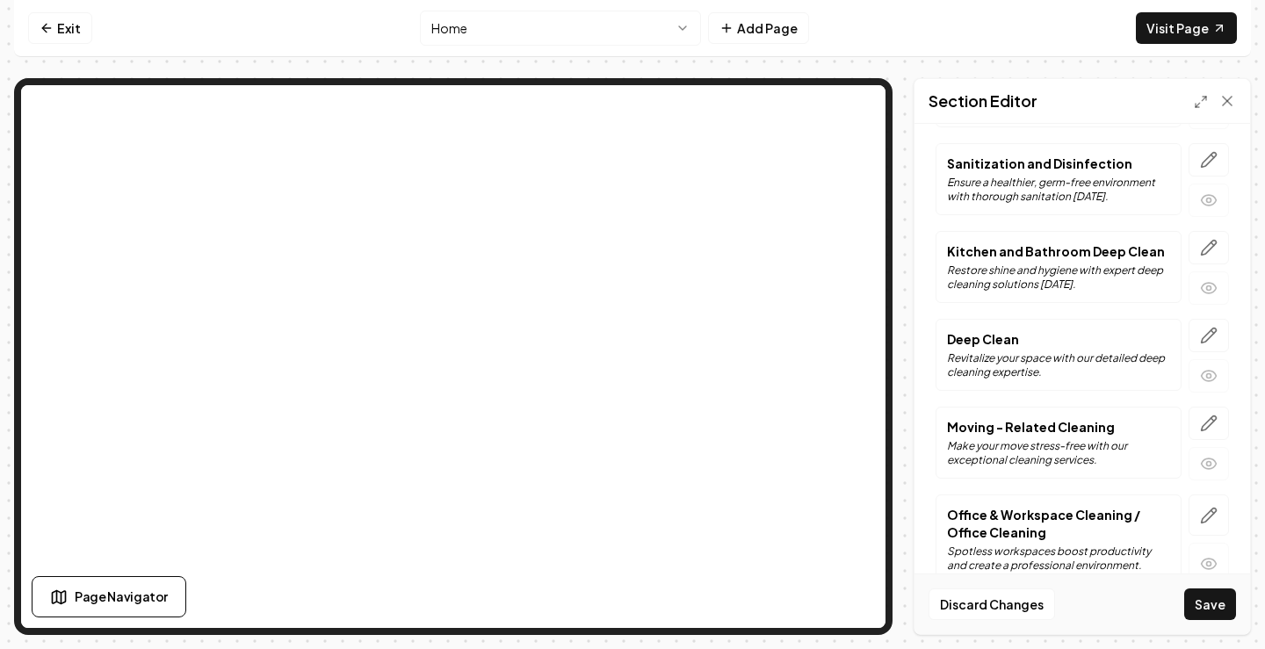
scroll to position [1318, 0]
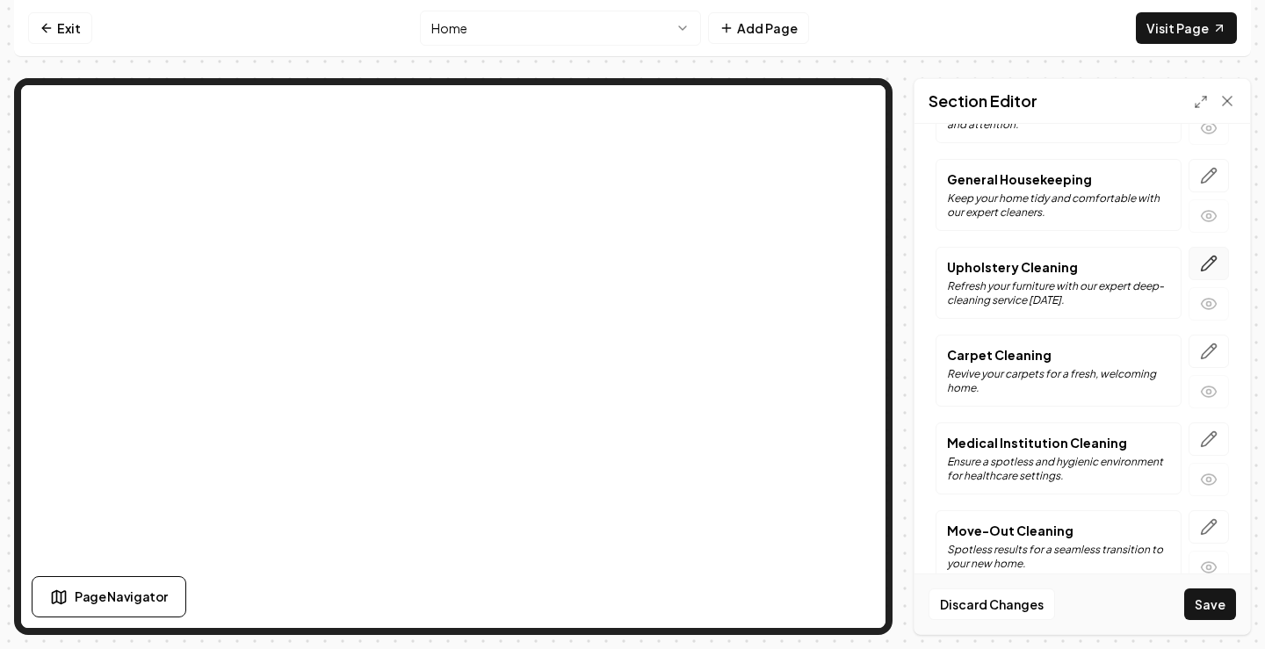
click at [1202, 255] on icon "button" at bounding box center [1209, 264] width 18 height 18
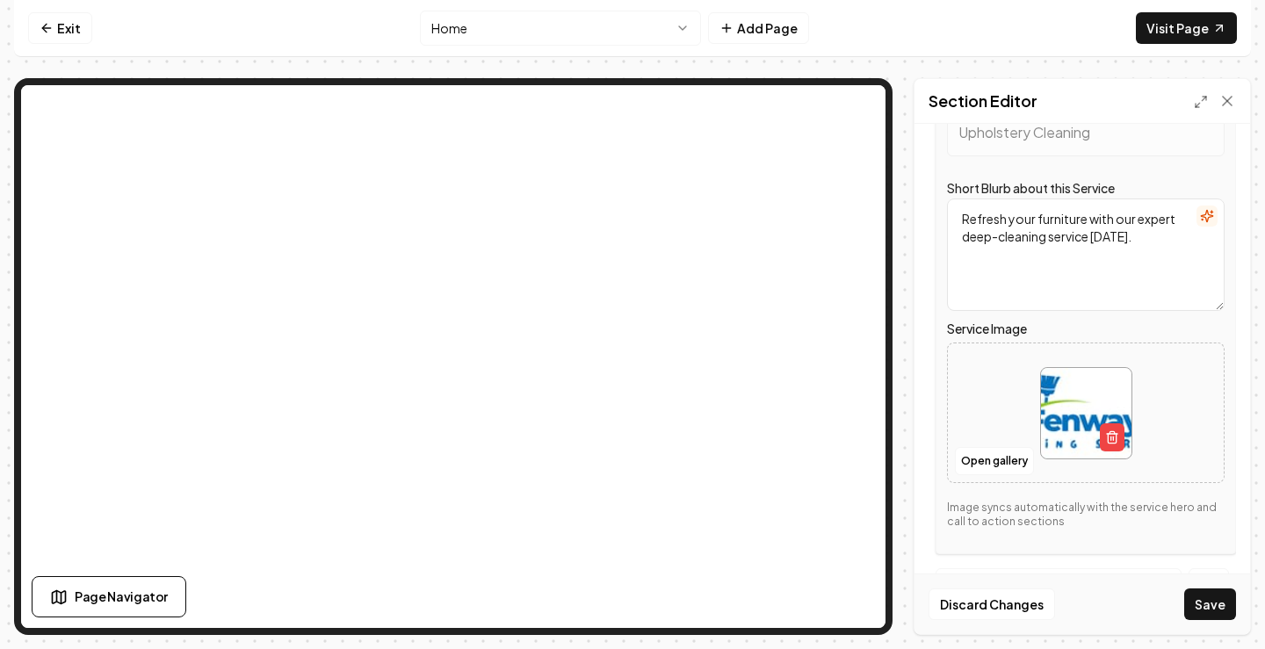
scroll to position [1358, 0]
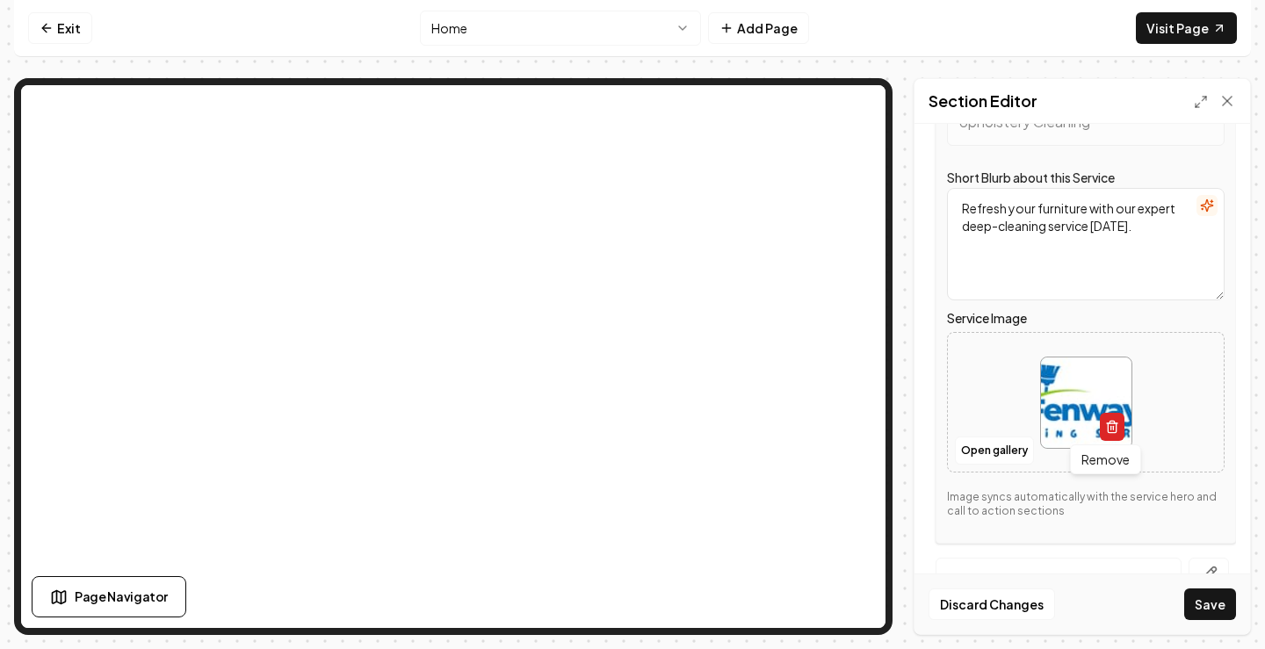
click at [1108, 422] on icon "button" at bounding box center [1112, 427] width 14 height 14
click at [1079, 422] on span "Upload image" at bounding box center [1086, 422] width 88 height 16
click at [1087, 422] on span "Upload image" at bounding box center [1086, 422] width 88 height 16
type input "**********"
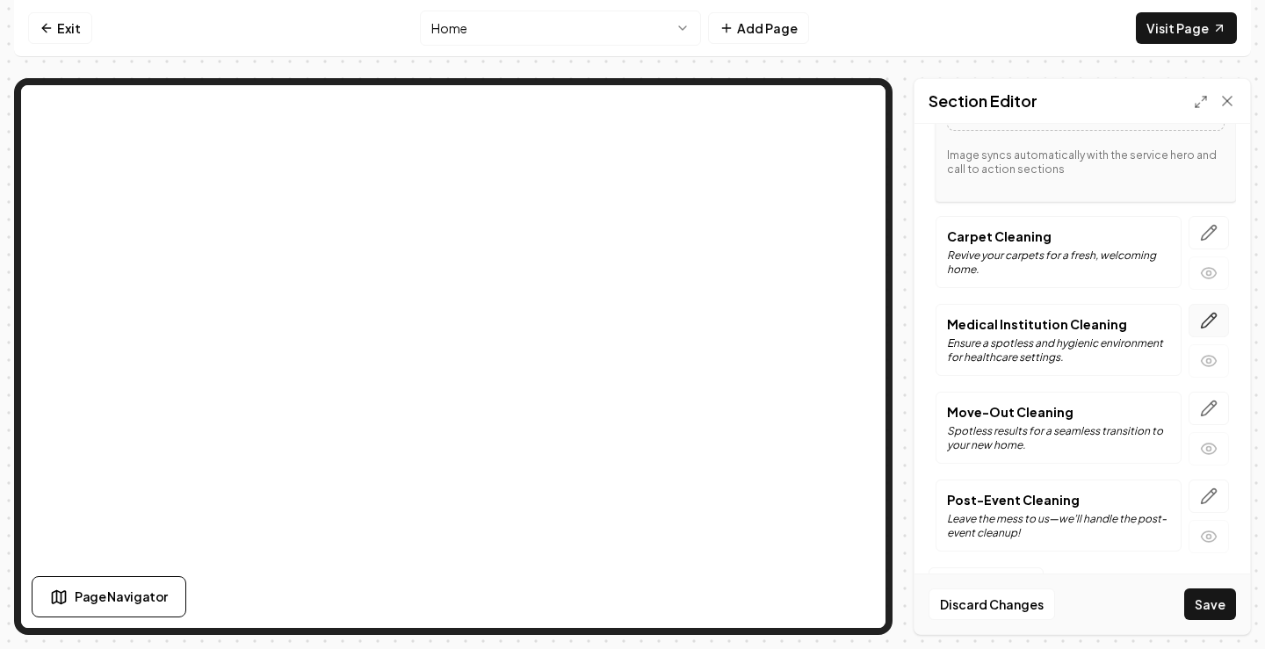
click at [1202, 318] on icon "button" at bounding box center [1209, 321] width 15 height 15
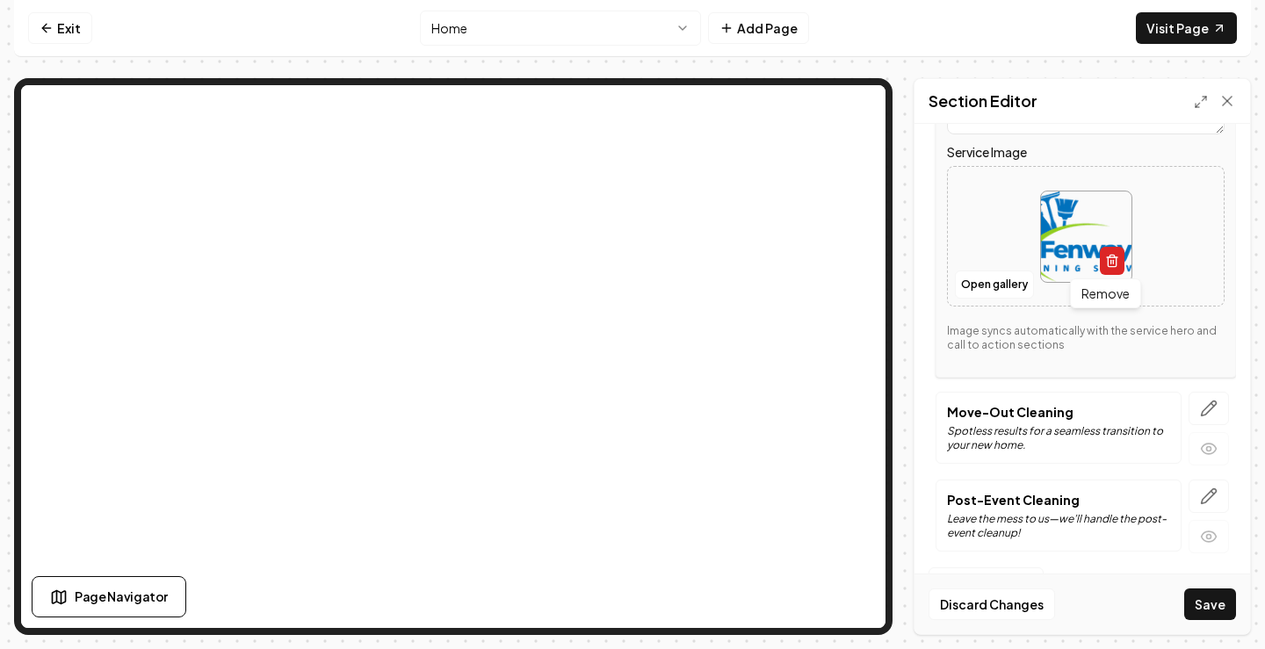
click at [1115, 259] on button "button" at bounding box center [1112, 261] width 25 height 28
click at [1103, 258] on span "Upload image" at bounding box center [1086, 256] width 88 height 16
type input "**********"
click at [1200, 498] on icon "button" at bounding box center [1209, 496] width 18 height 18
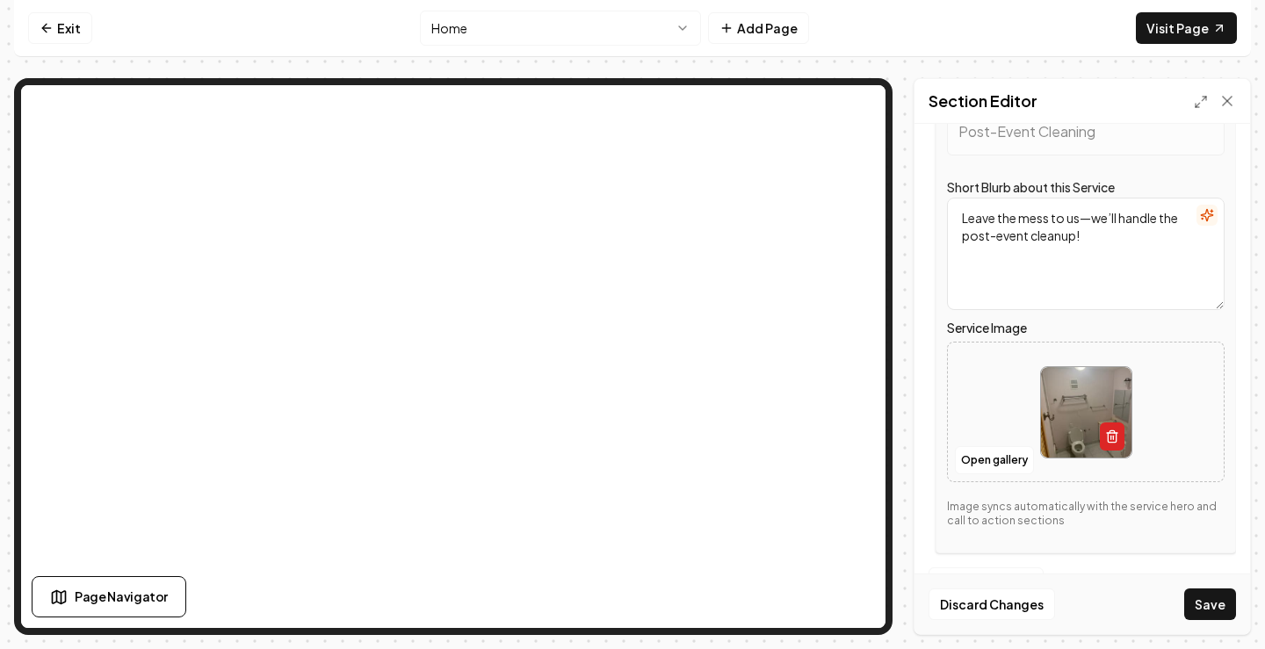
click at [1106, 435] on icon "button" at bounding box center [1112, 437] width 14 height 14
click at [1104, 428] on span "Upload image" at bounding box center [1086, 431] width 88 height 16
type input "**********"
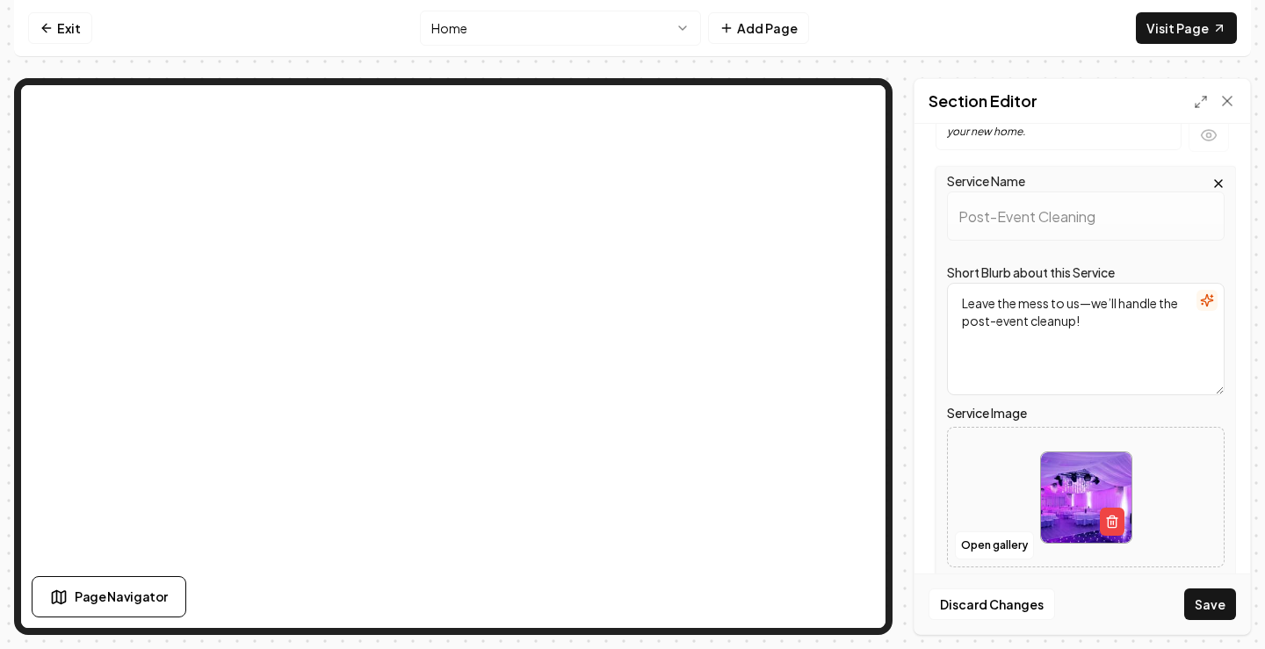
scroll to position [1436, 0]
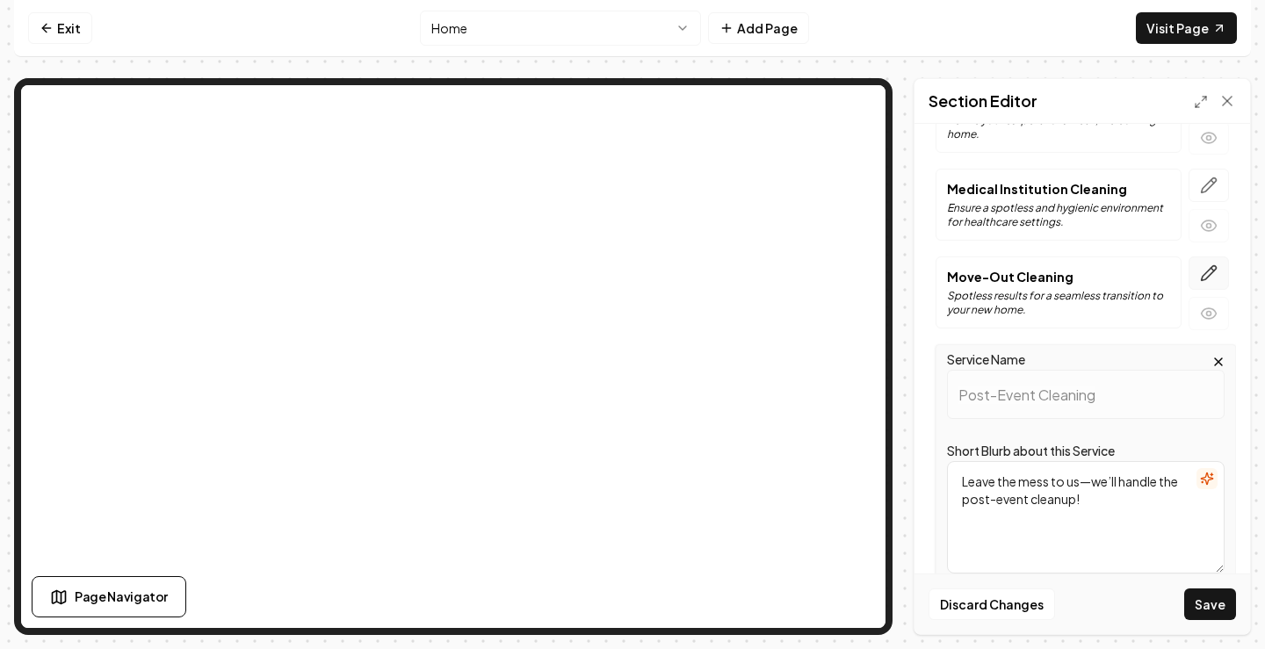
click at [1200, 271] on icon "button" at bounding box center [1209, 273] width 18 height 18
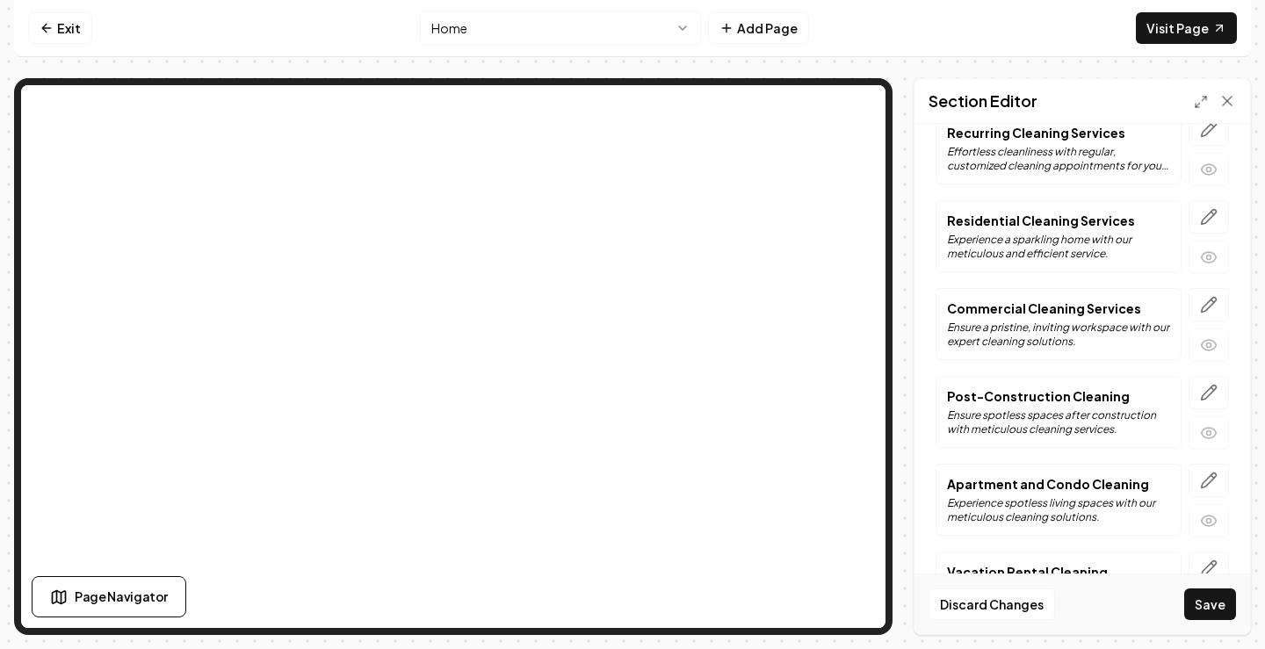
scroll to position [31, 0]
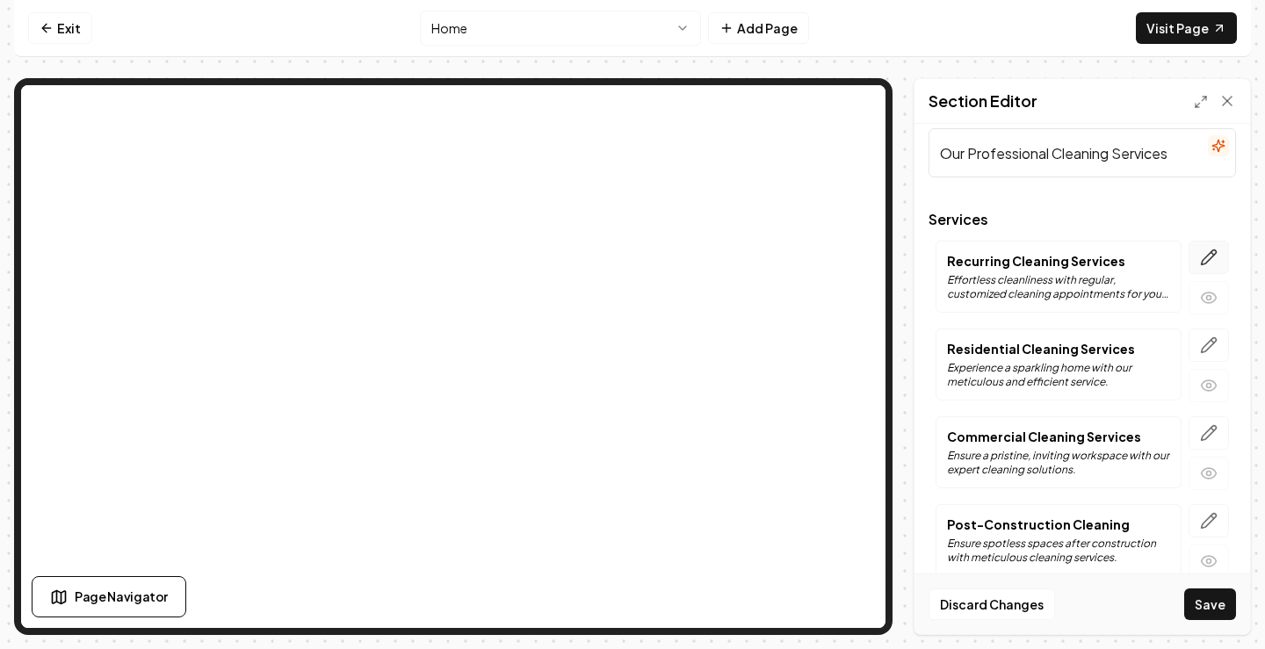
click at [1202, 257] on icon "button" at bounding box center [1209, 257] width 15 height 15
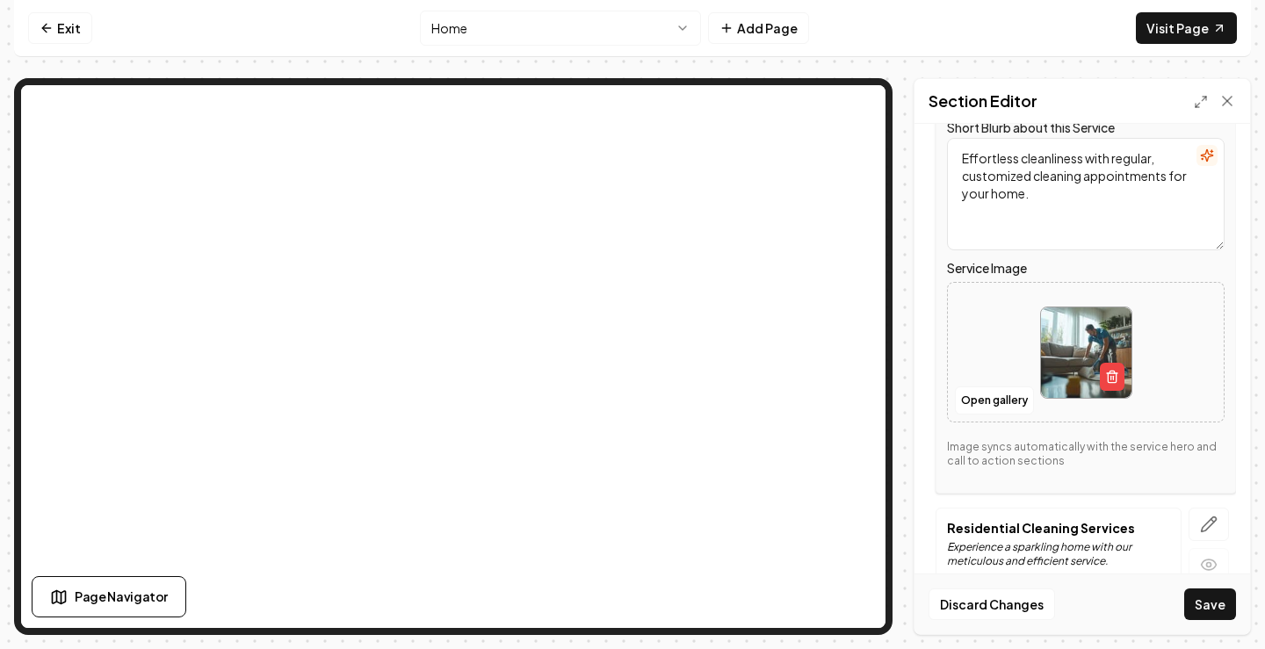
scroll to position [294, 0]
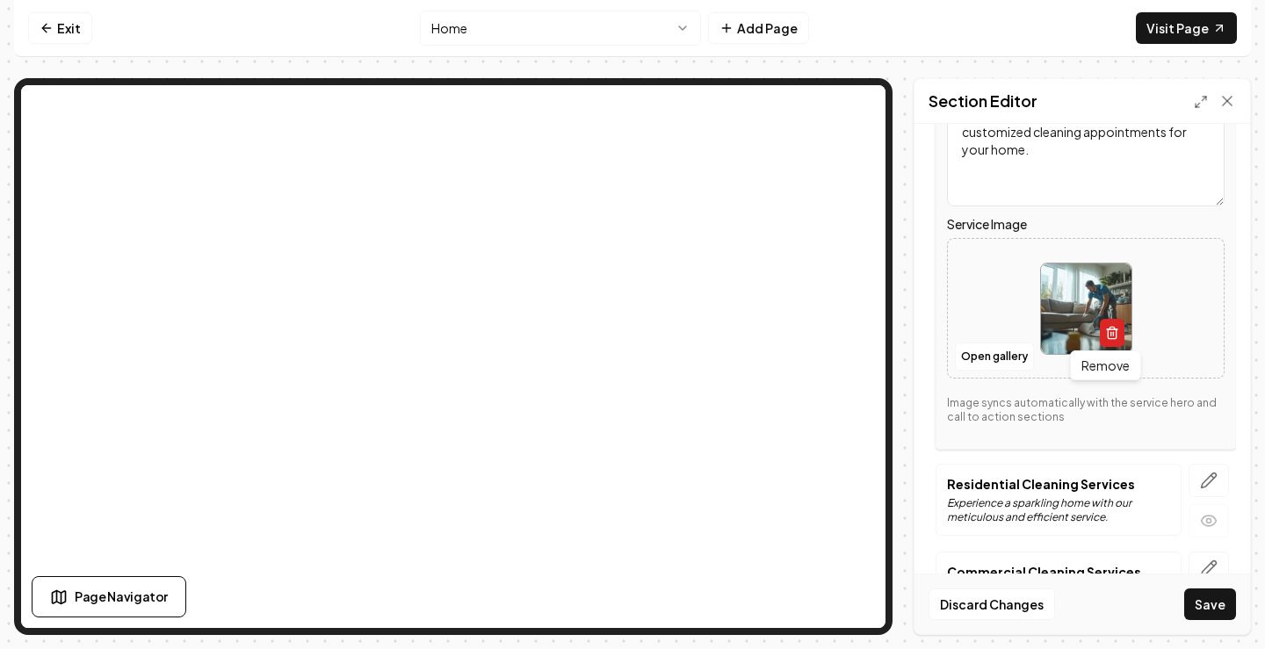
click at [1111, 336] on icon "button" at bounding box center [1112, 333] width 14 height 14
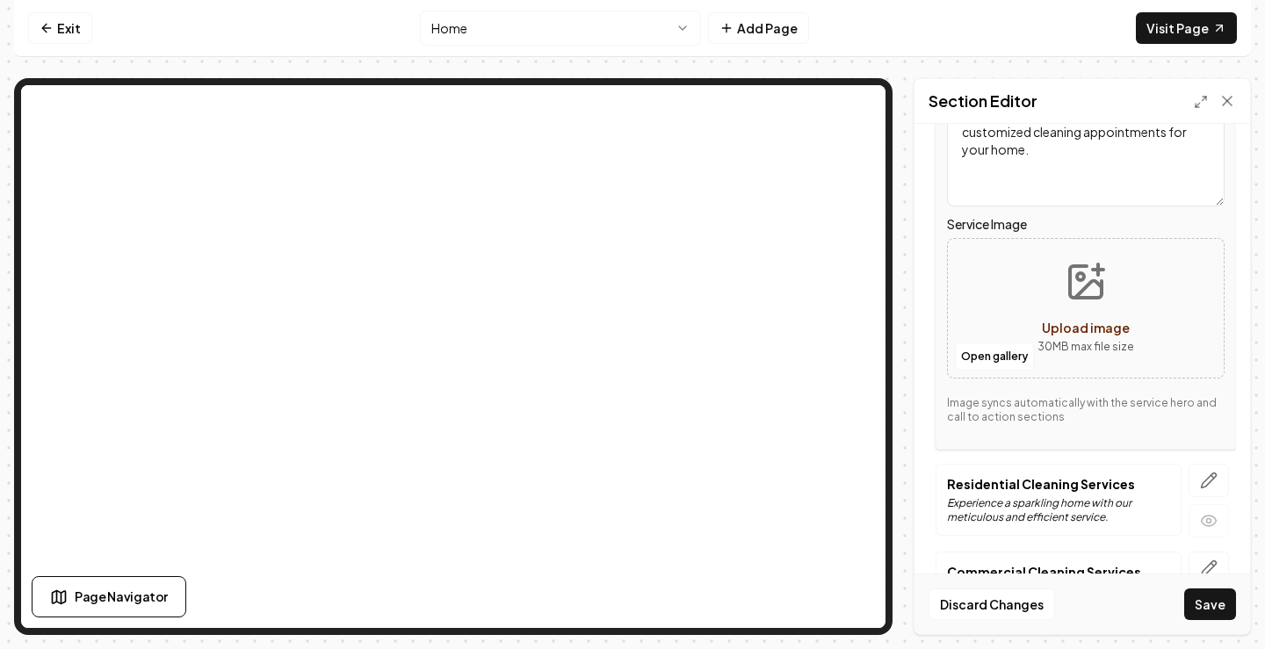
click at [1101, 329] on span "Upload image" at bounding box center [1086, 328] width 88 height 16
type input "**********"
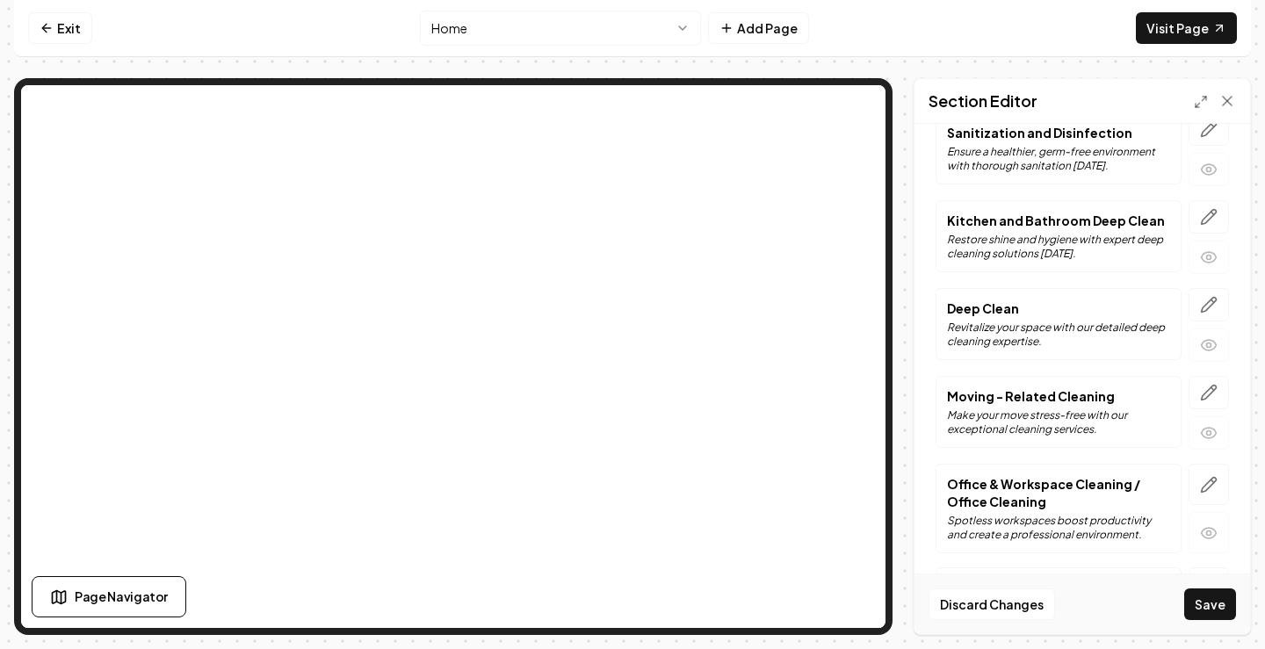
scroll to position [1436, 0]
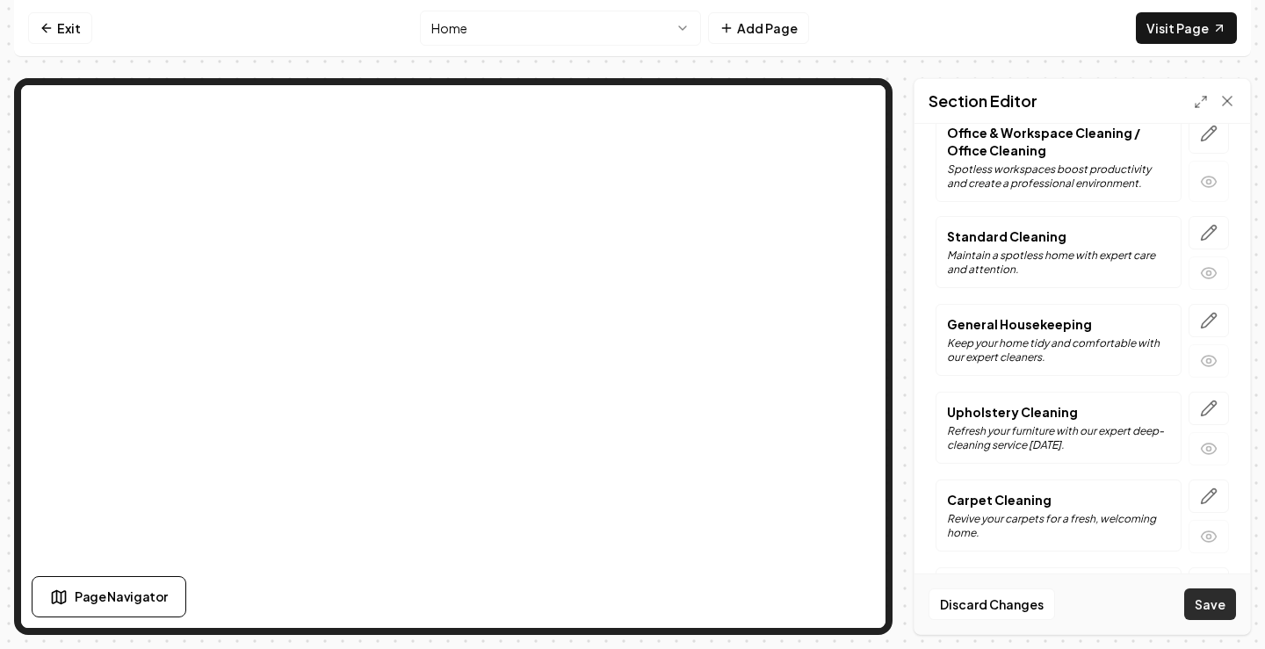
click at [1210, 603] on button "Save" at bounding box center [1210, 604] width 52 height 32
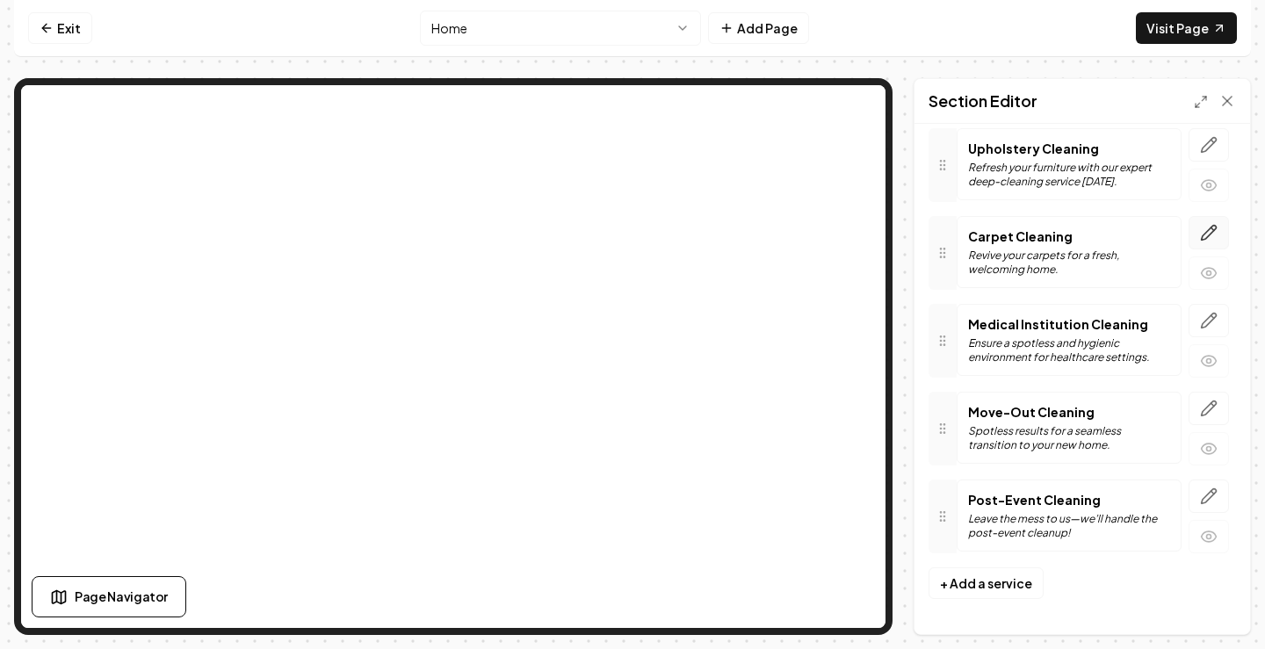
click at [1200, 229] on icon "button" at bounding box center [1209, 233] width 18 height 18
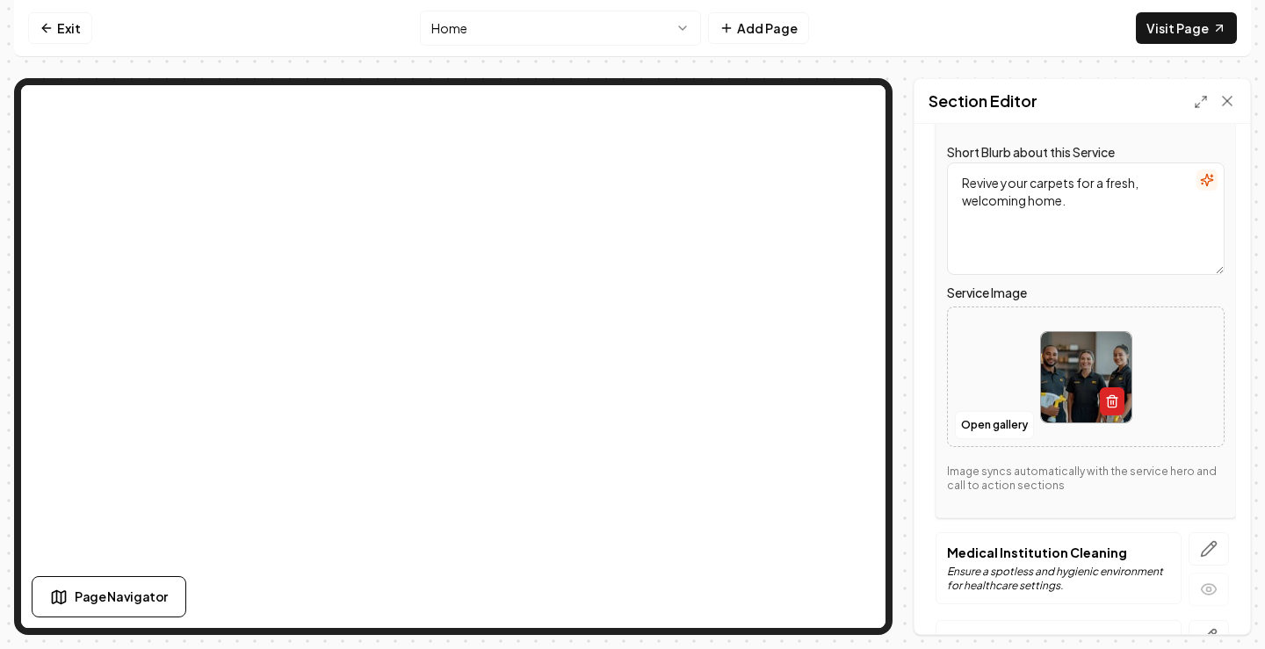
scroll to position [1477, 0]
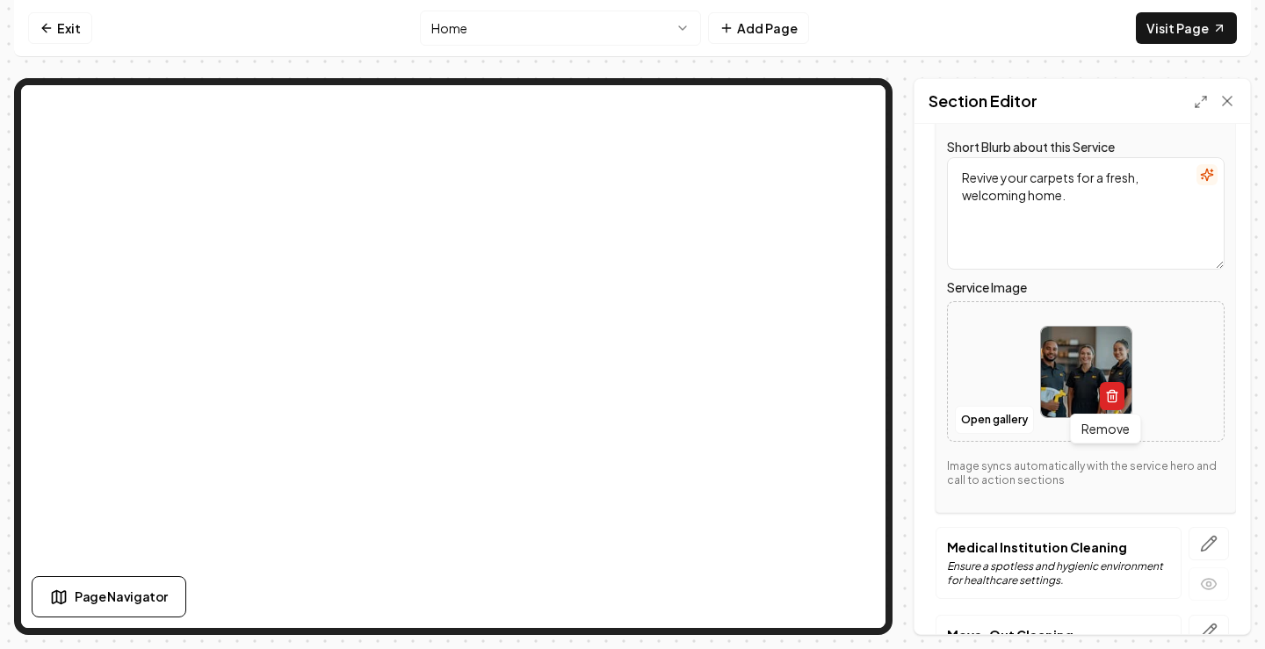
click at [1112, 386] on button "button" at bounding box center [1112, 396] width 25 height 28
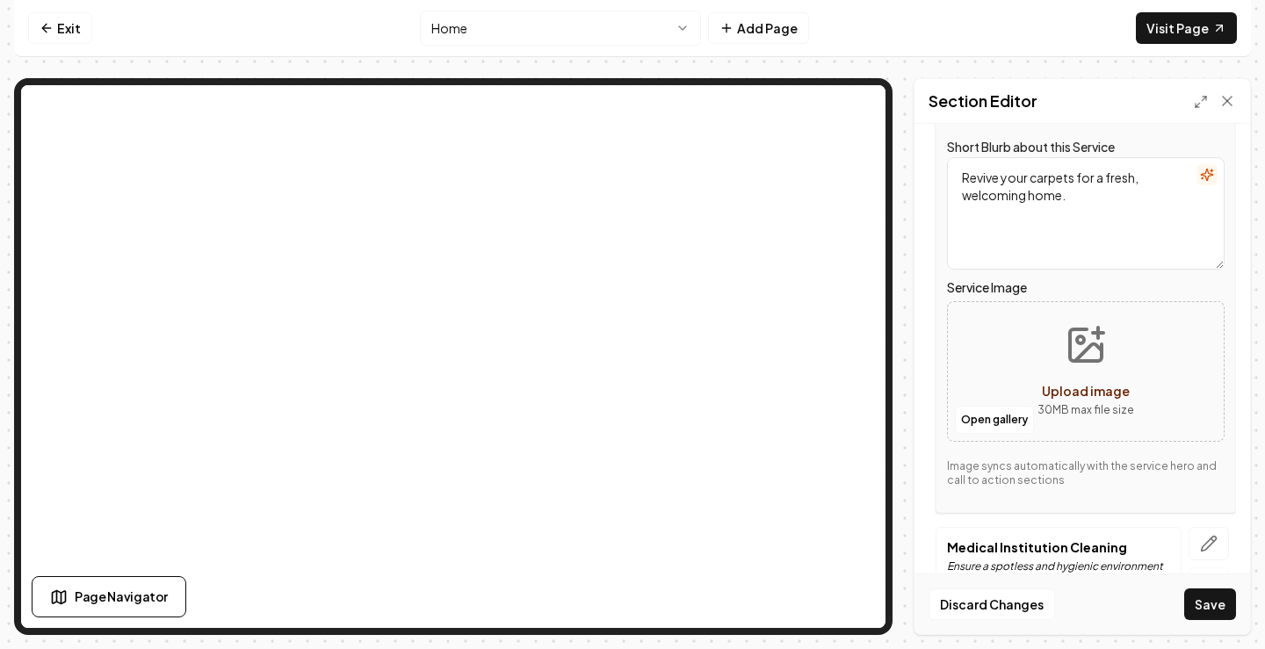
click at [1079, 390] on span "Upload image" at bounding box center [1086, 391] width 88 height 16
type input "**********"
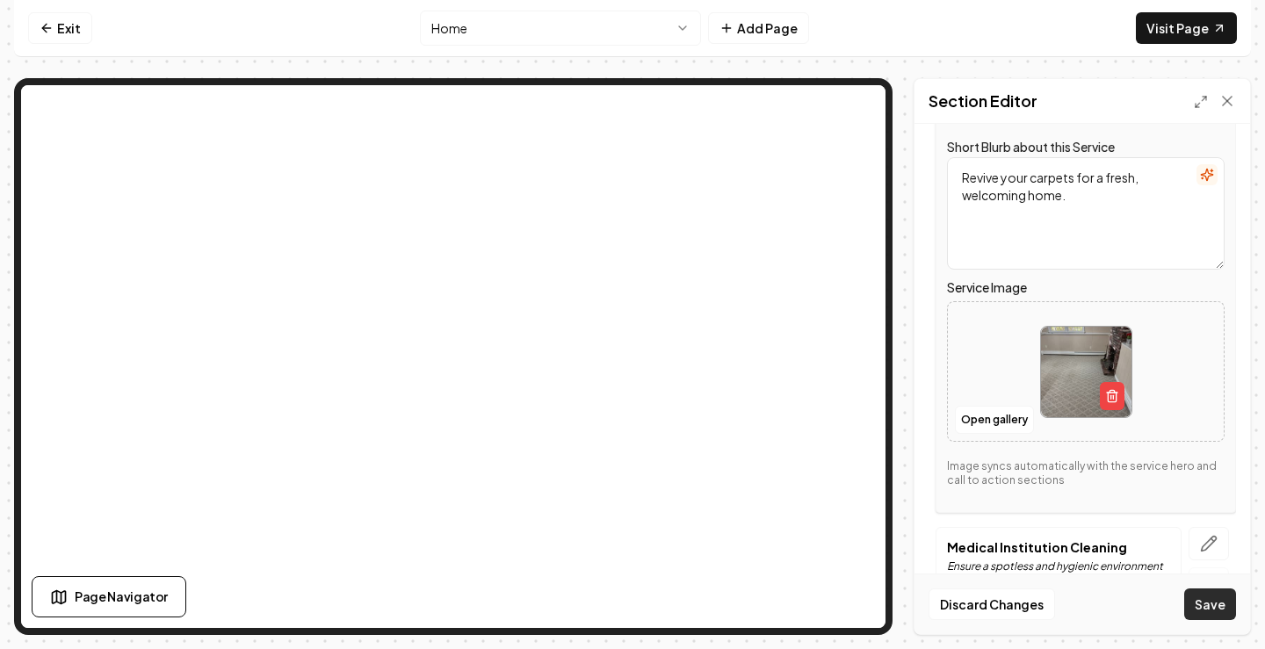
click at [1217, 611] on button "Save" at bounding box center [1210, 604] width 52 height 32
